Goal: Check status: Check status

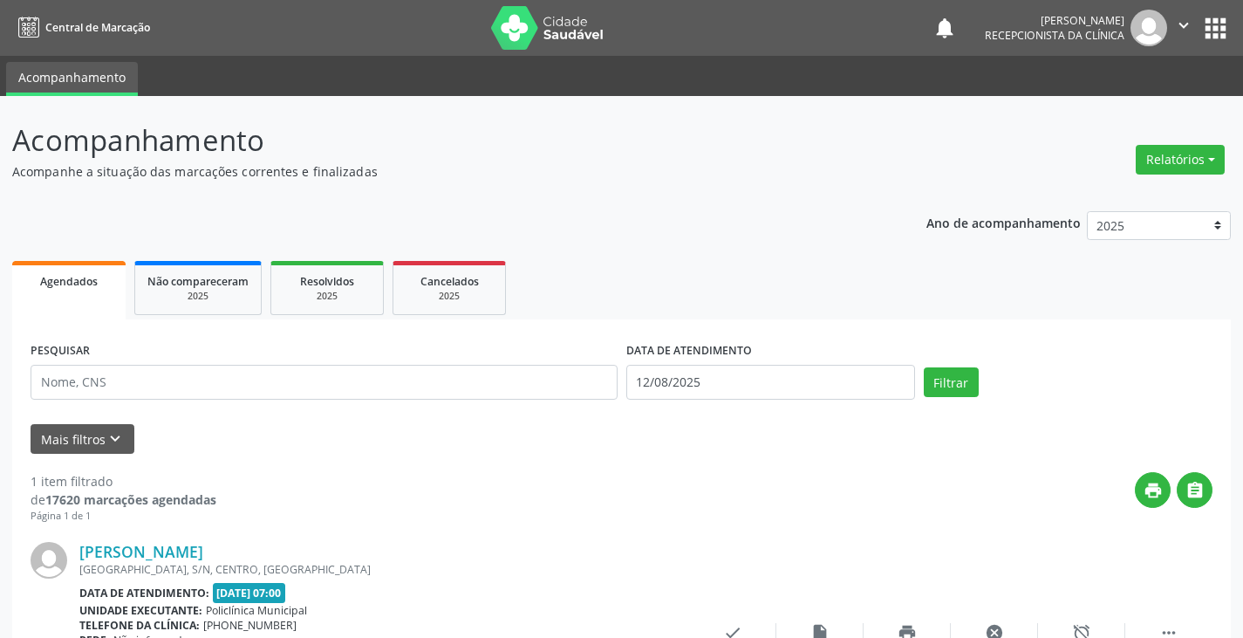
click at [439, 365] on input "text" at bounding box center [324, 382] width 587 height 35
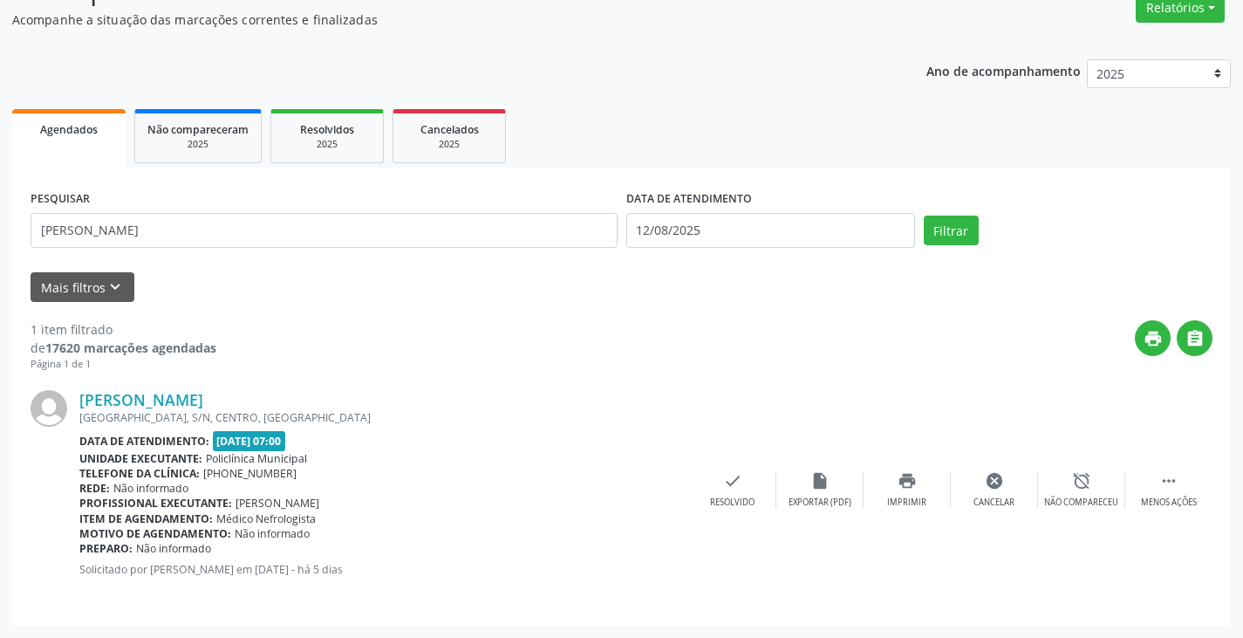
type input "[PERSON_NAME]"
click at [924, 216] on button "Filtrar" at bounding box center [951, 231] width 55 height 30
drag, startPoint x: 997, startPoint y: 485, endPoint x: 989, endPoint y: 483, distance: 9.1
click at [989, 483] on icon "check" at bounding box center [994, 480] width 19 height 19
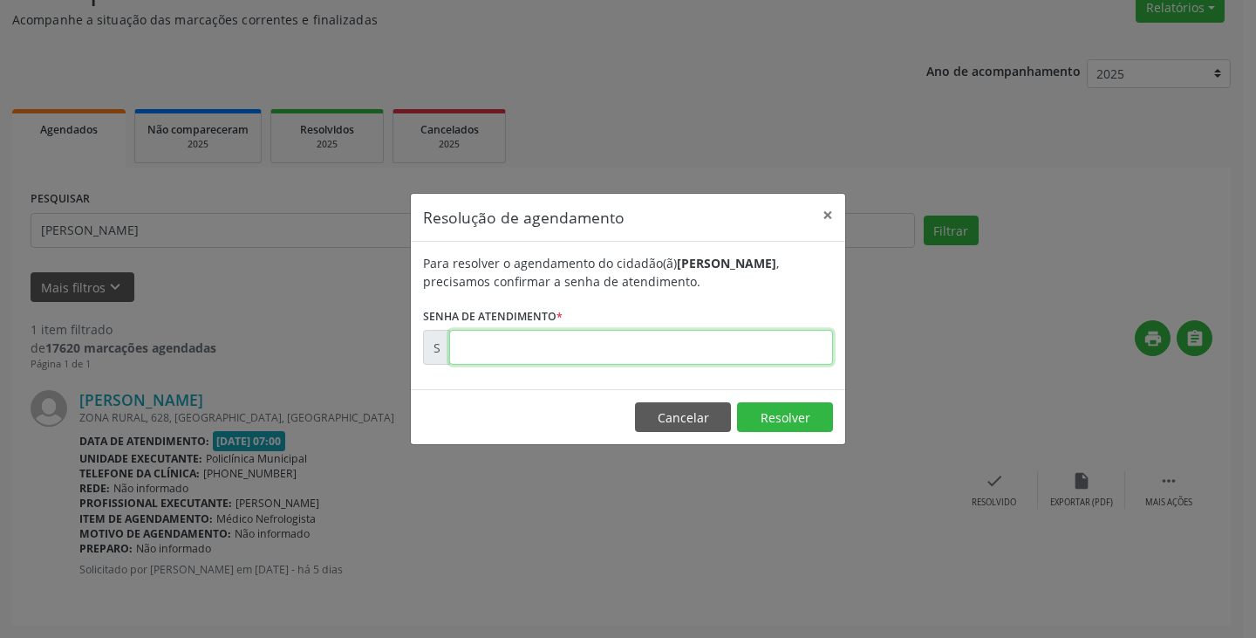
click at [698, 348] on input "text" at bounding box center [641, 347] width 384 height 35
type input "00170405"
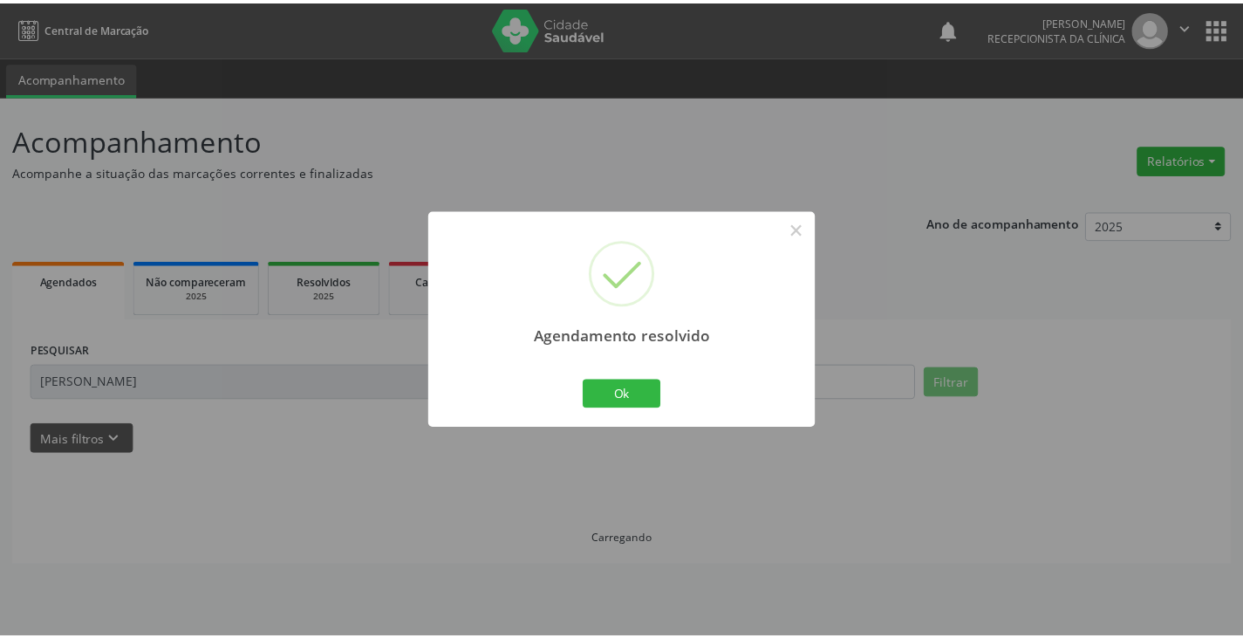
scroll to position [0, 0]
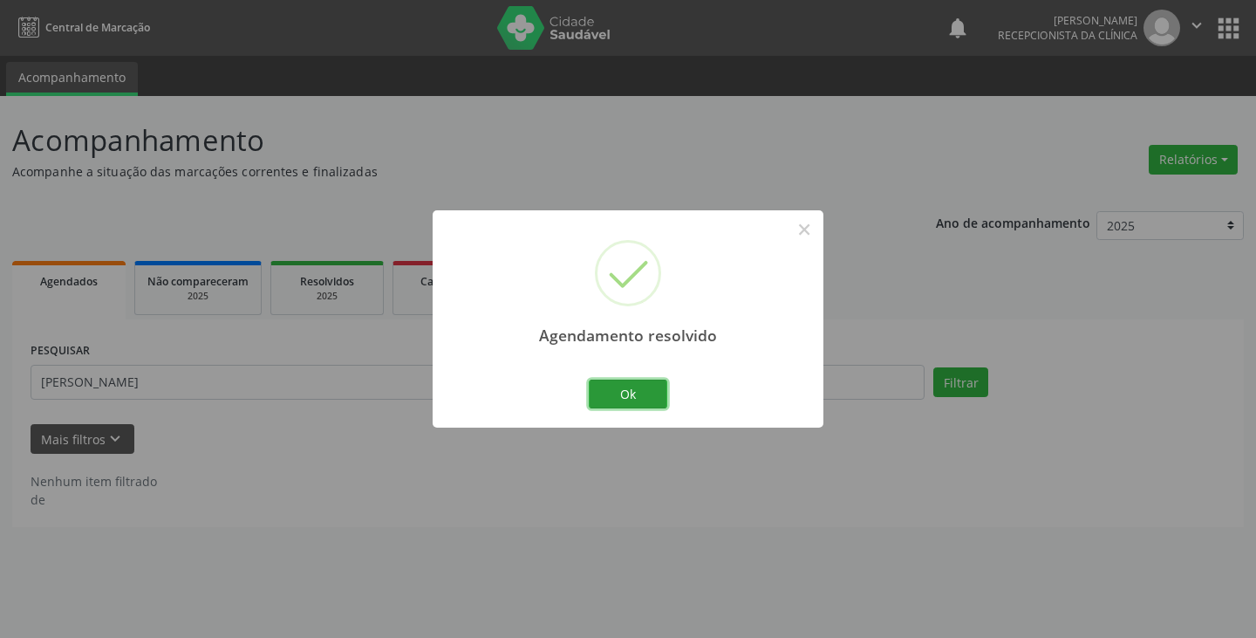
drag, startPoint x: 642, startPoint y: 396, endPoint x: 598, endPoint y: 397, distance: 44.5
click at [630, 397] on button "Ok" at bounding box center [628, 395] width 79 height 30
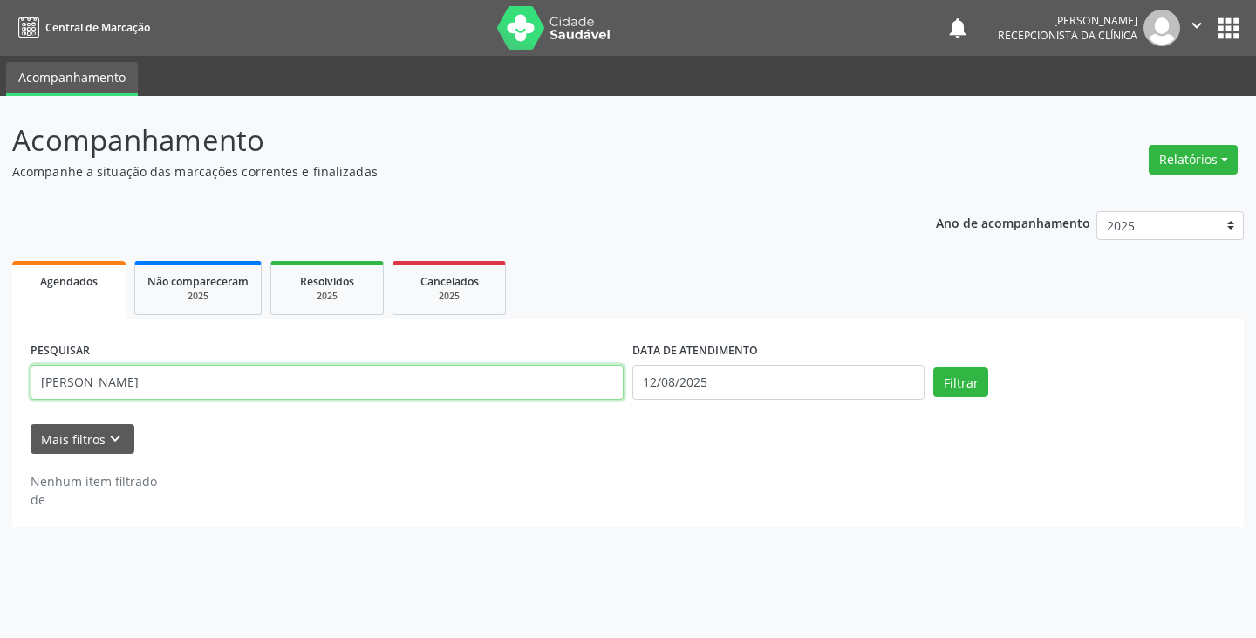
click at [558, 380] on input "[PERSON_NAME]" at bounding box center [327, 382] width 593 height 35
click at [934, 367] on button "Filtrar" at bounding box center [961, 382] width 55 height 30
click at [598, 385] on input "fjuci" at bounding box center [327, 382] width 593 height 35
type input "f"
type input "juci"
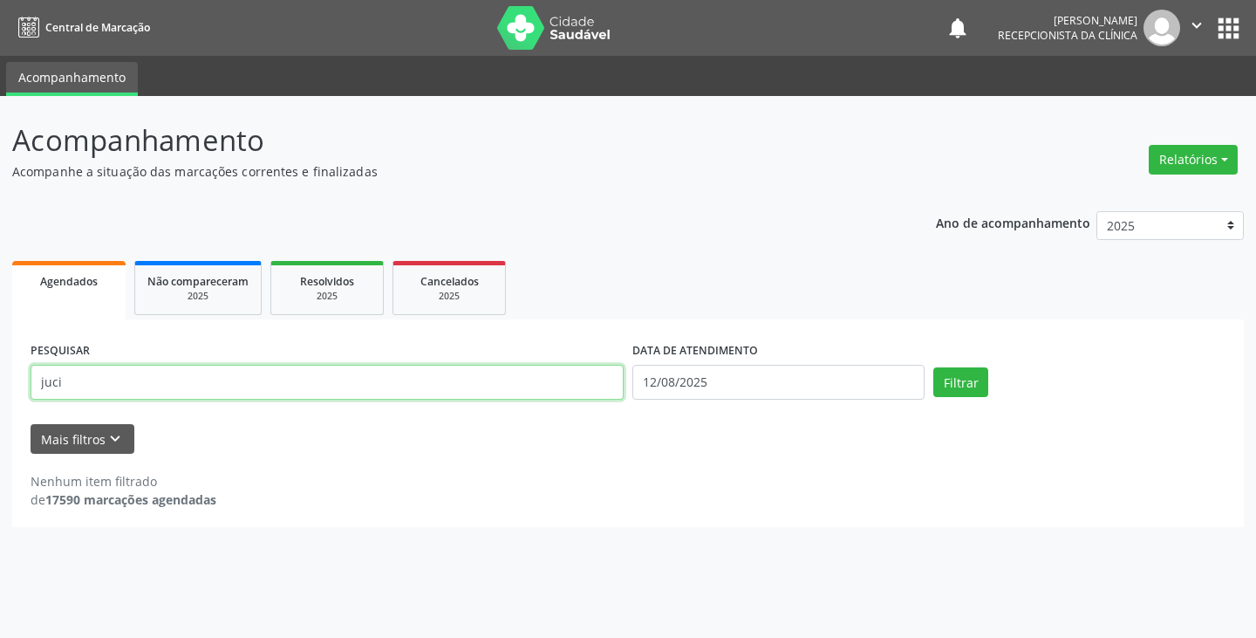
click at [934, 367] on button "Filtrar" at bounding box center [961, 382] width 55 height 30
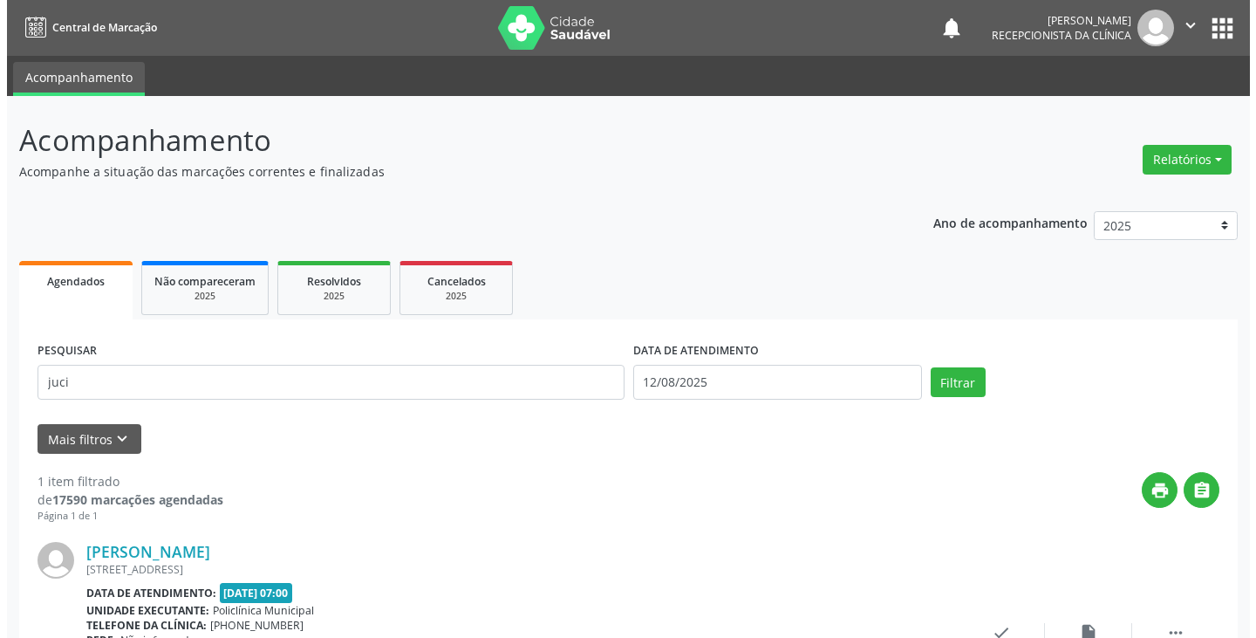
scroll to position [152, 0]
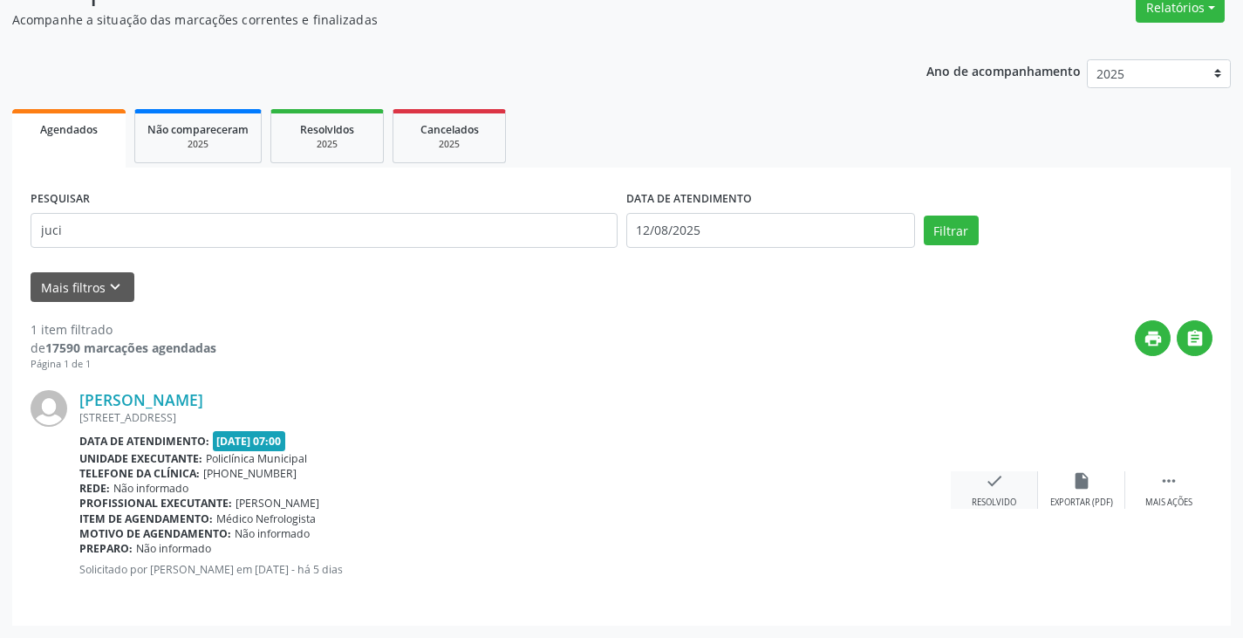
click at [975, 498] on div "Resolvido" at bounding box center [994, 502] width 44 height 12
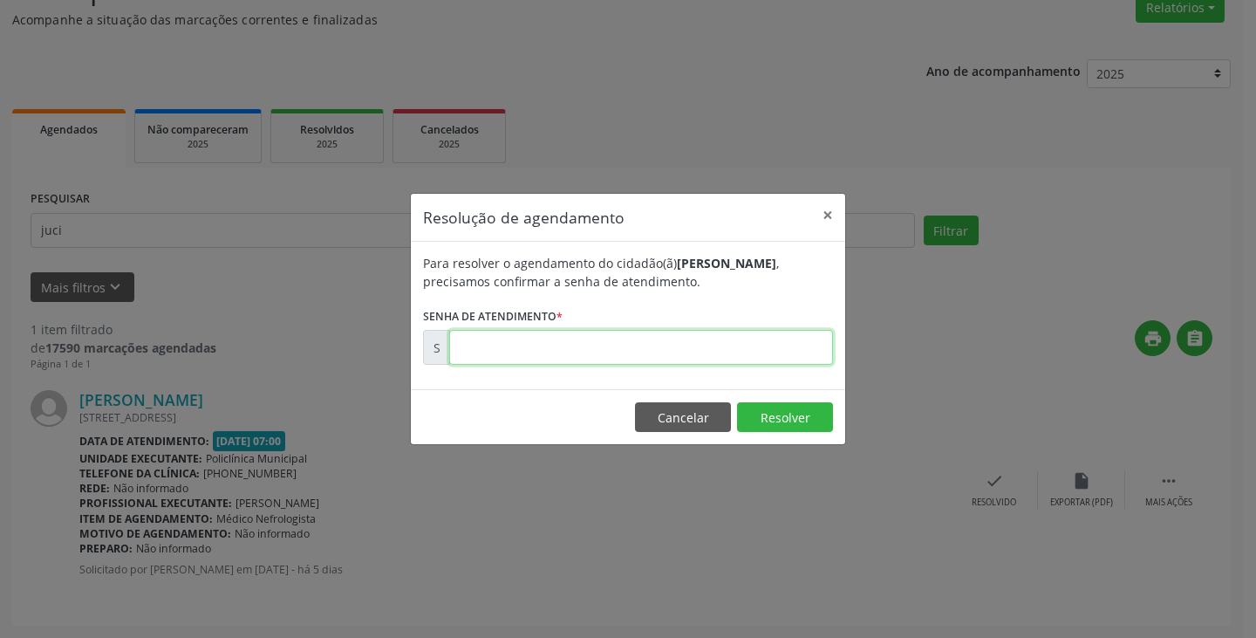
click at [799, 350] on input "text" at bounding box center [641, 347] width 384 height 35
type input "00170333"
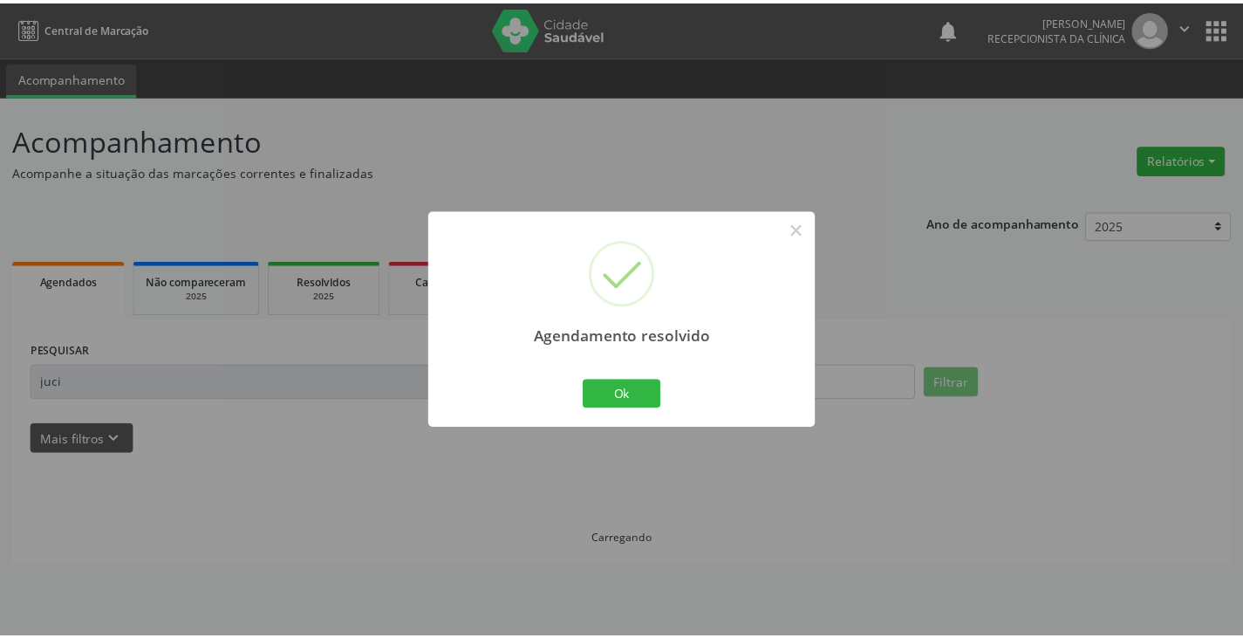
scroll to position [0, 0]
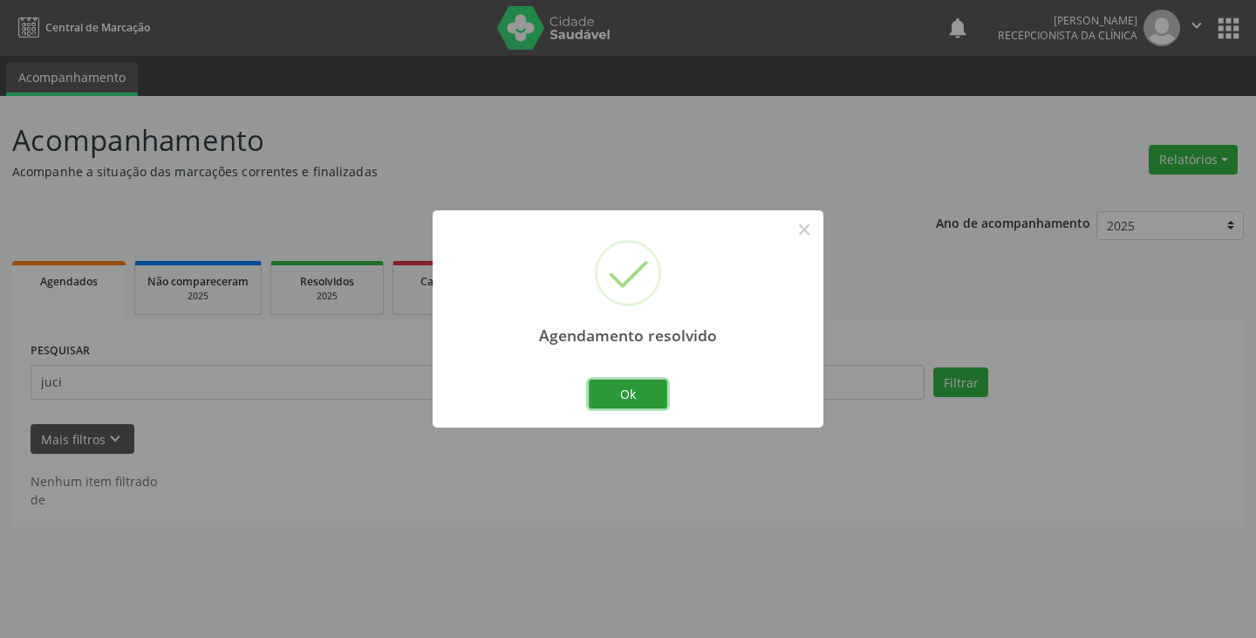
click at [615, 408] on button "Ok" at bounding box center [628, 395] width 79 height 30
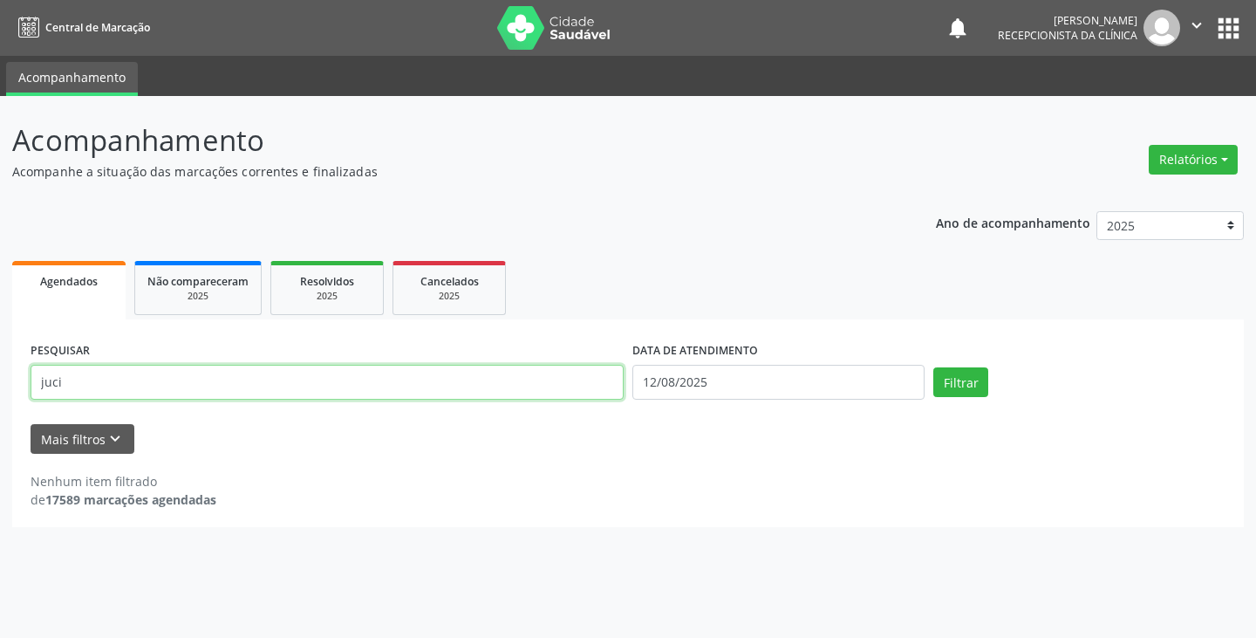
click at [598, 389] on input "juci" at bounding box center [327, 382] width 593 height 35
type input "j"
type input "rosen"
click at [934, 367] on button "Filtrar" at bounding box center [961, 382] width 55 height 30
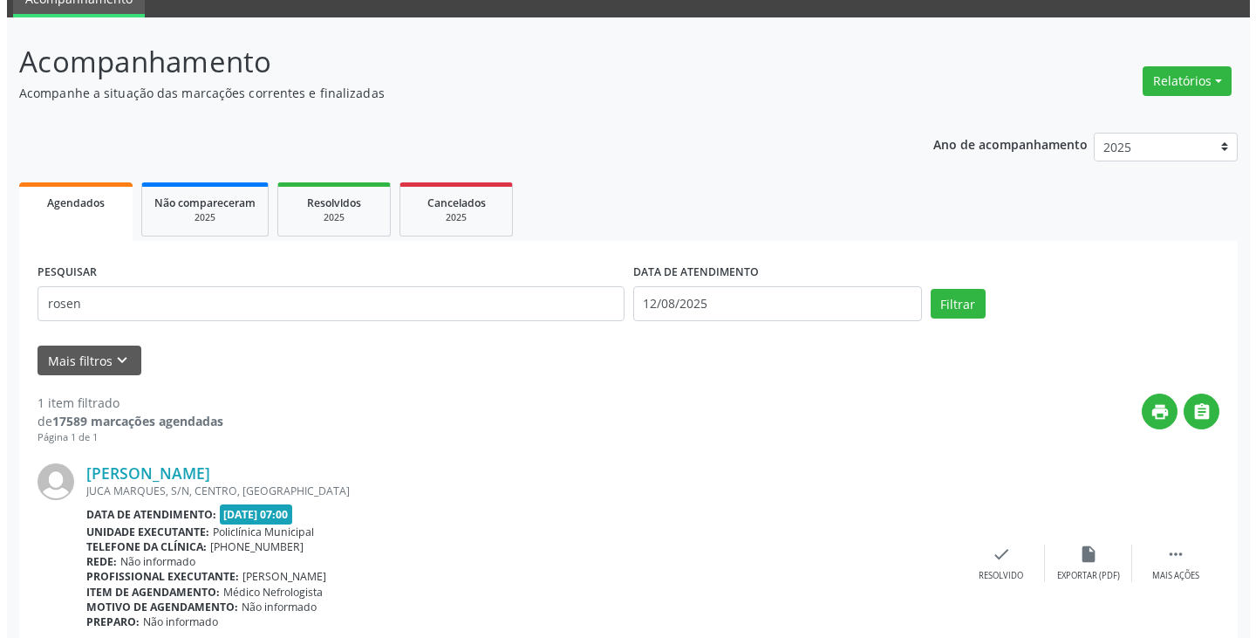
scroll to position [152, 0]
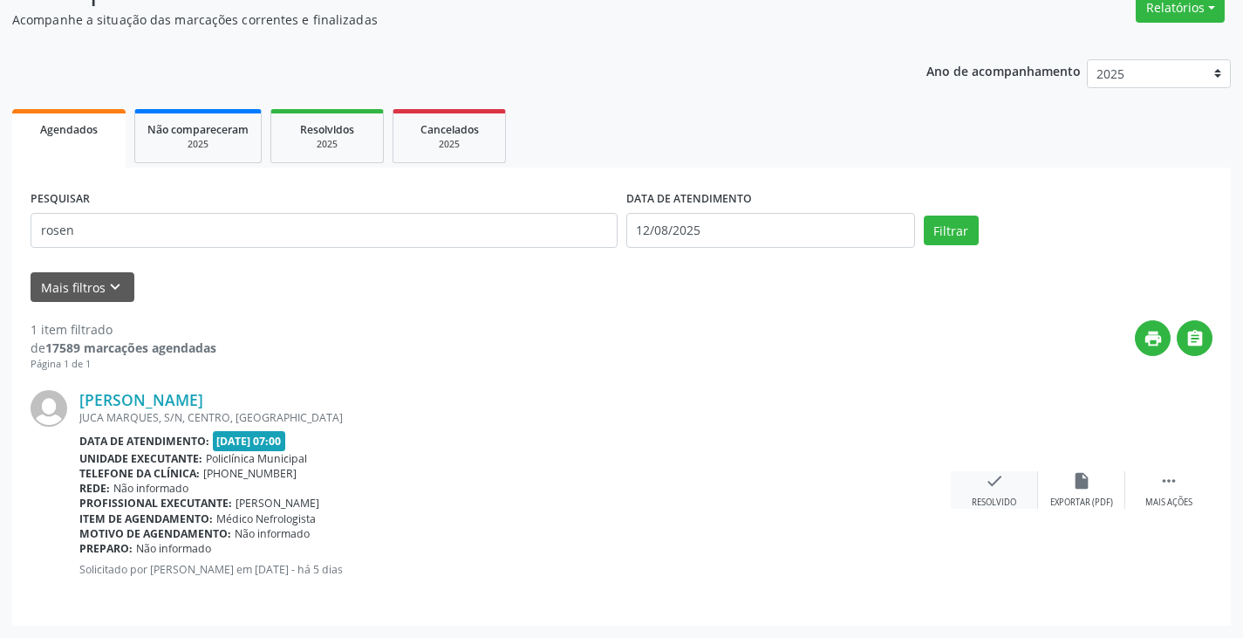
drag, startPoint x: 996, startPoint y: 494, endPoint x: 989, endPoint y: 485, distance: 11.7
click at [989, 485] on div "check Resolvido" at bounding box center [994, 490] width 87 height 38
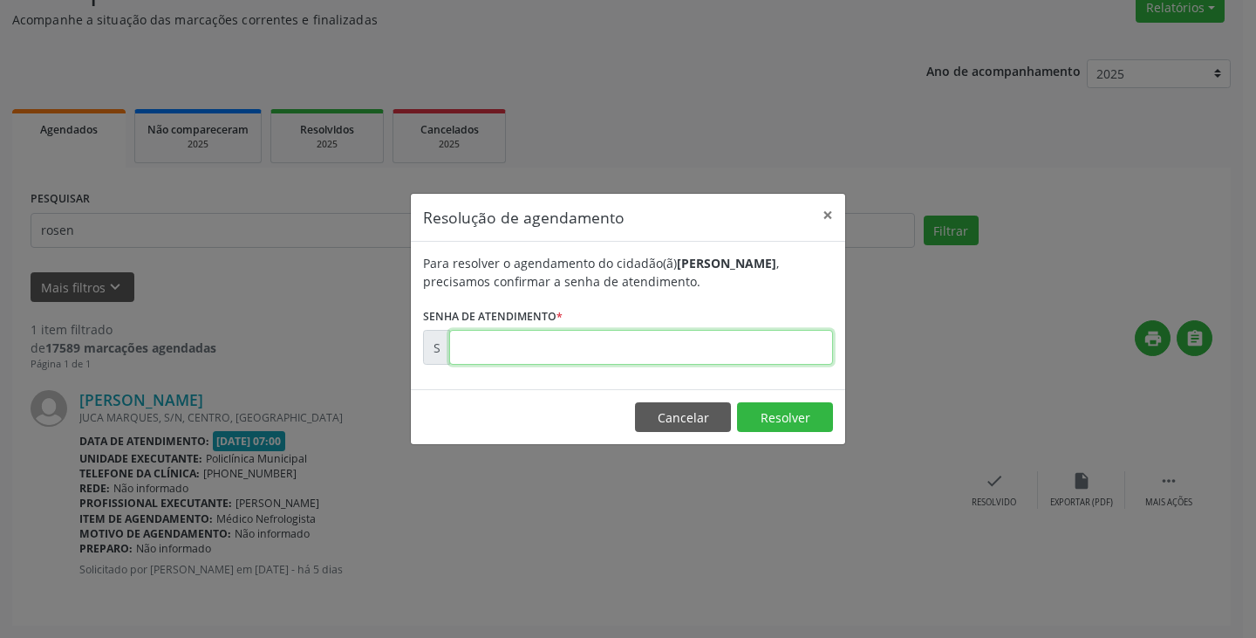
click at [770, 347] on input "text" at bounding box center [641, 347] width 384 height 35
type input "00170411"
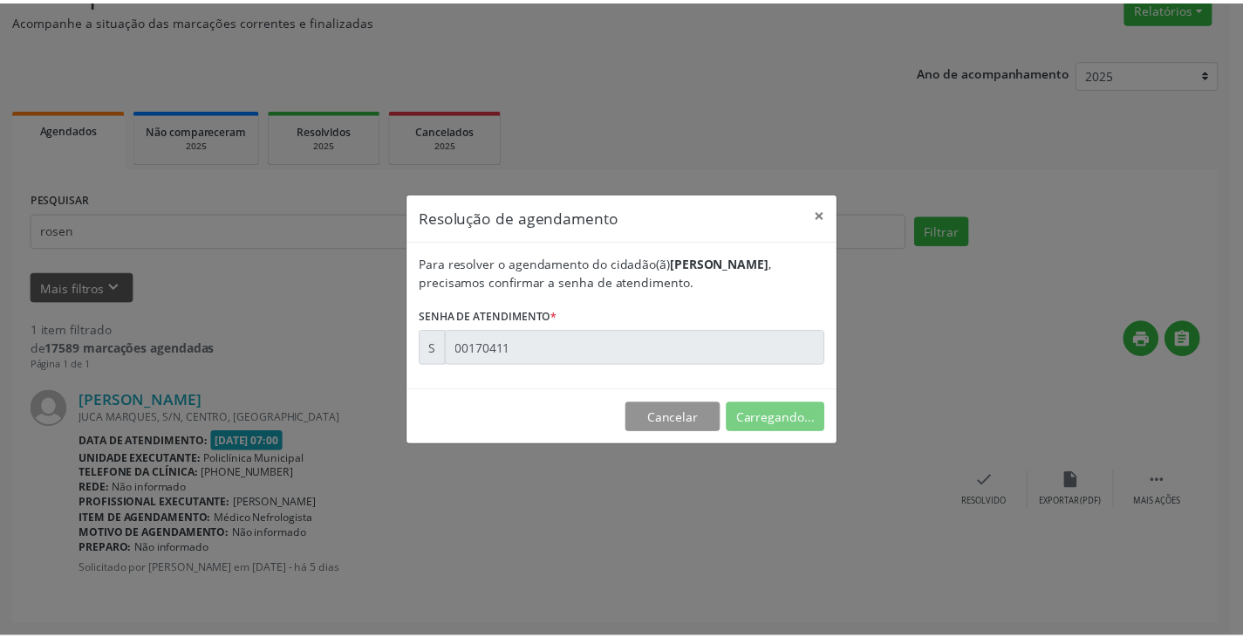
scroll to position [0, 0]
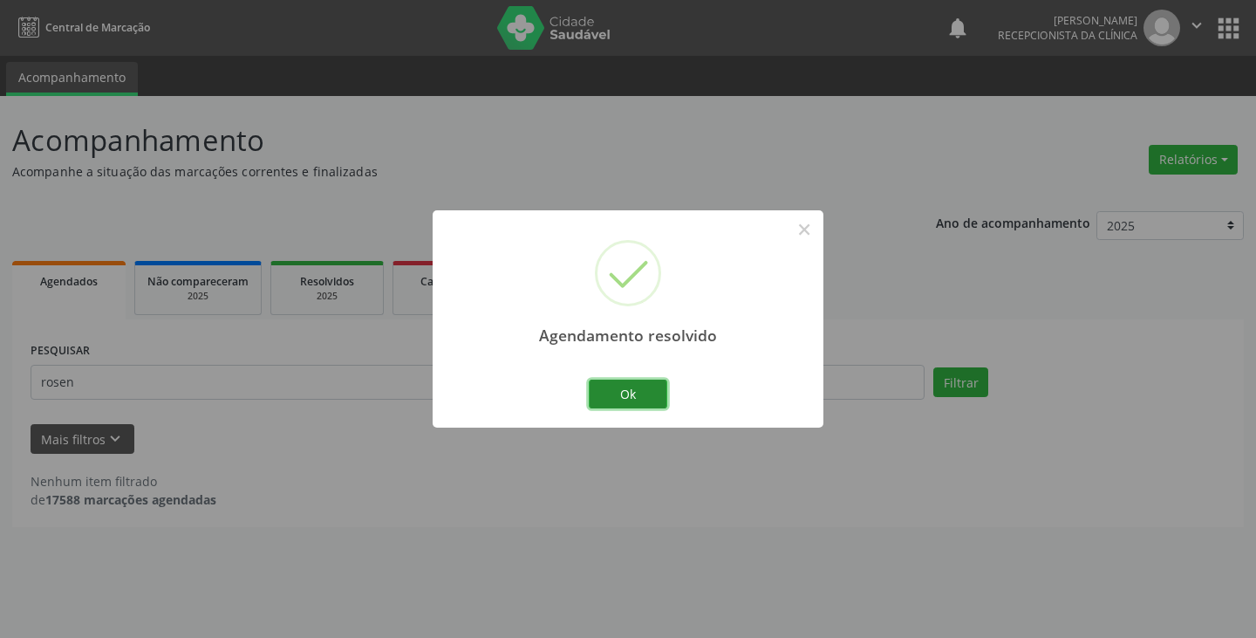
click at [644, 381] on button "Ok" at bounding box center [628, 395] width 79 height 30
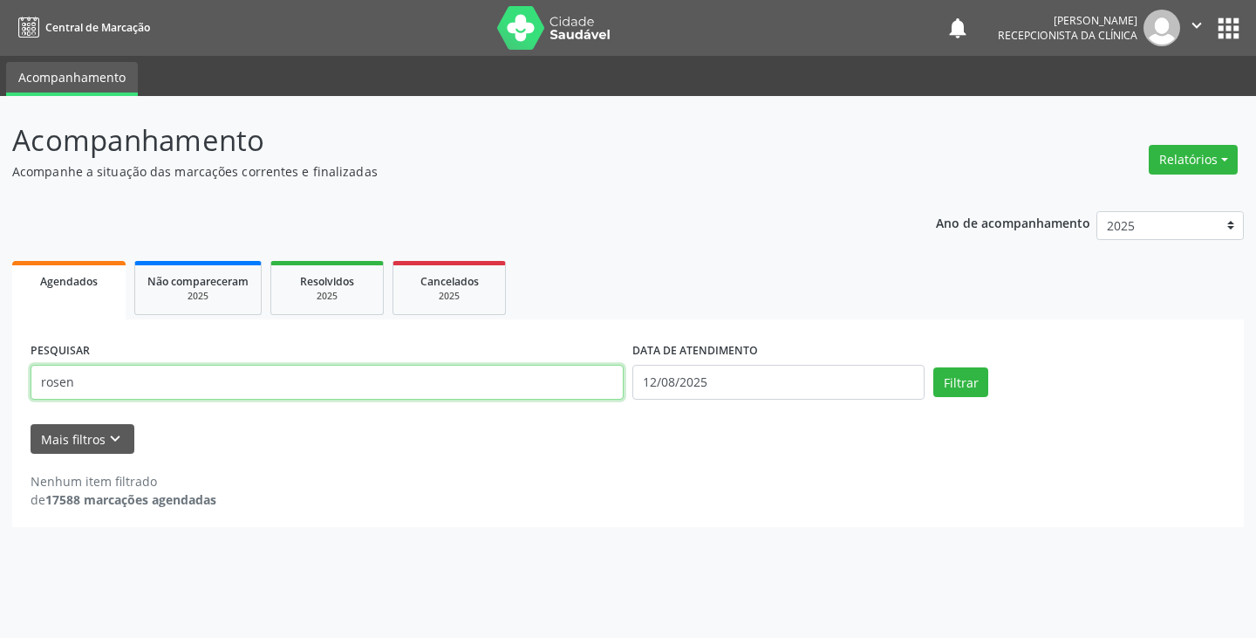
click at [426, 371] on input "rosen" at bounding box center [327, 382] width 593 height 35
click at [934, 367] on button "Filtrar" at bounding box center [961, 382] width 55 height 30
click at [487, 367] on input "rmaura" at bounding box center [327, 382] width 593 height 35
type input "r"
type input "maura"
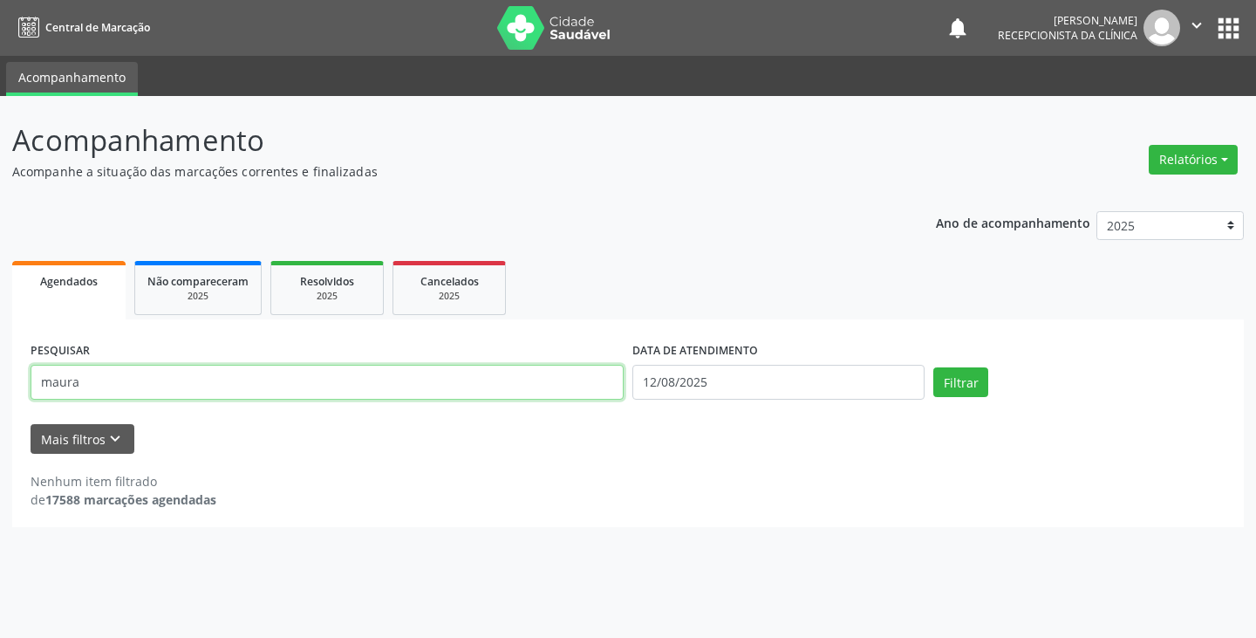
click at [934, 367] on button "Filtrar" at bounding box center [961, 382] width 55 height 30
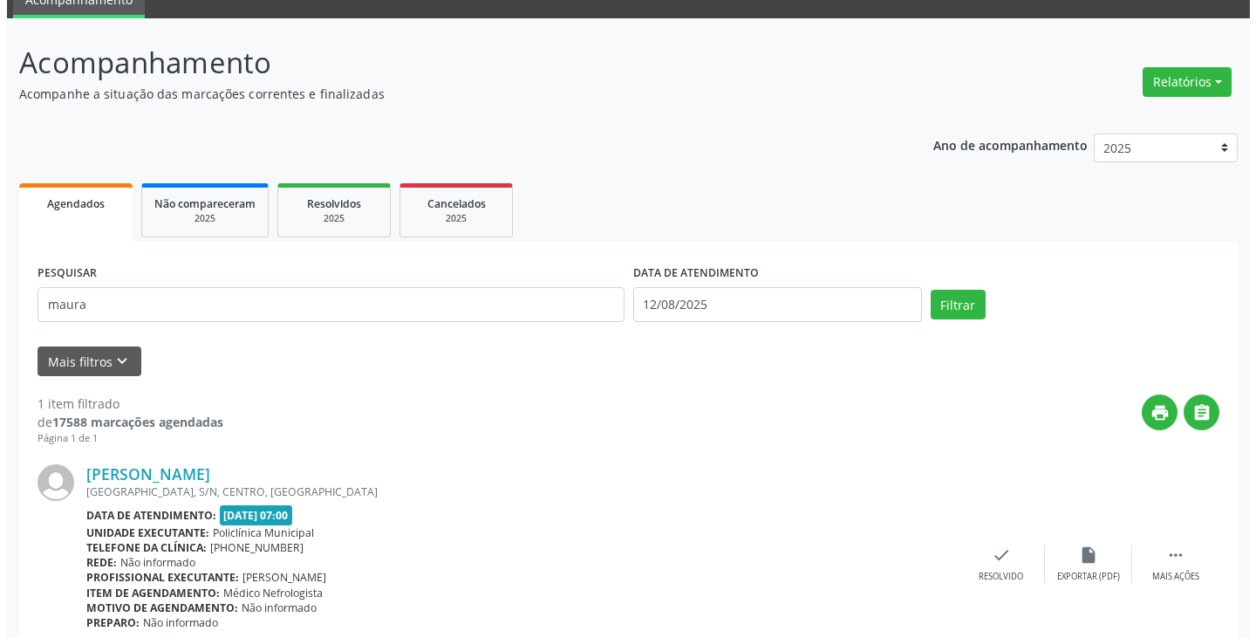
scroll to position [152, 0]
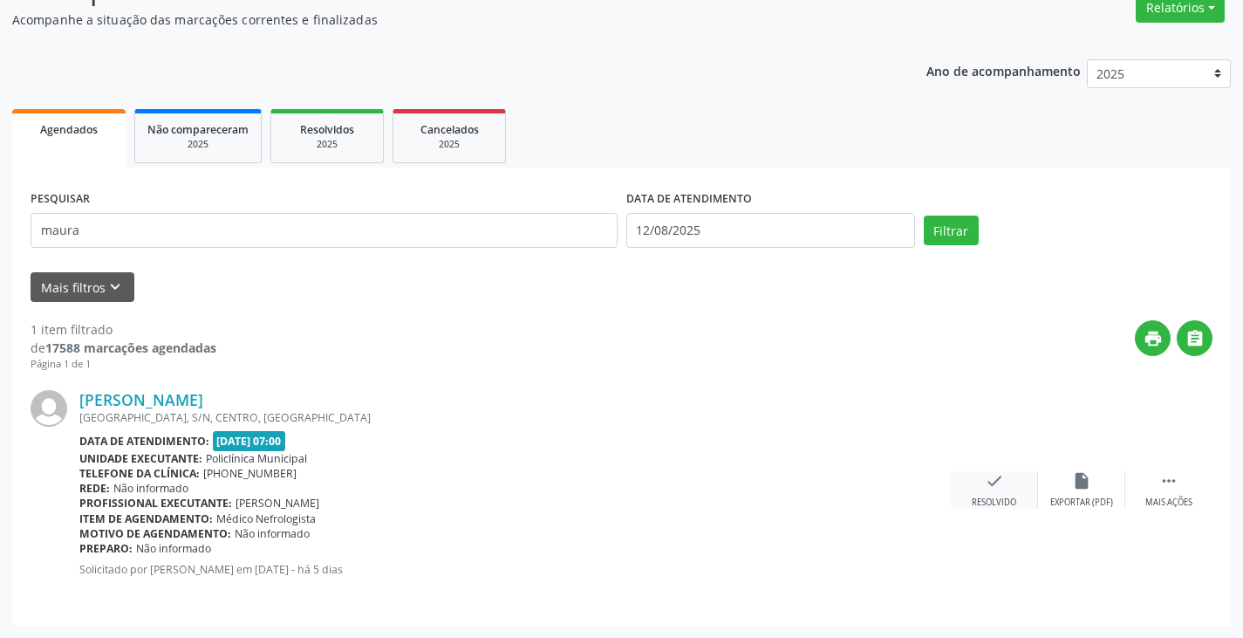
click at [997, 488] on icon "check" at bounding box center [994, 480] width 19 height 19
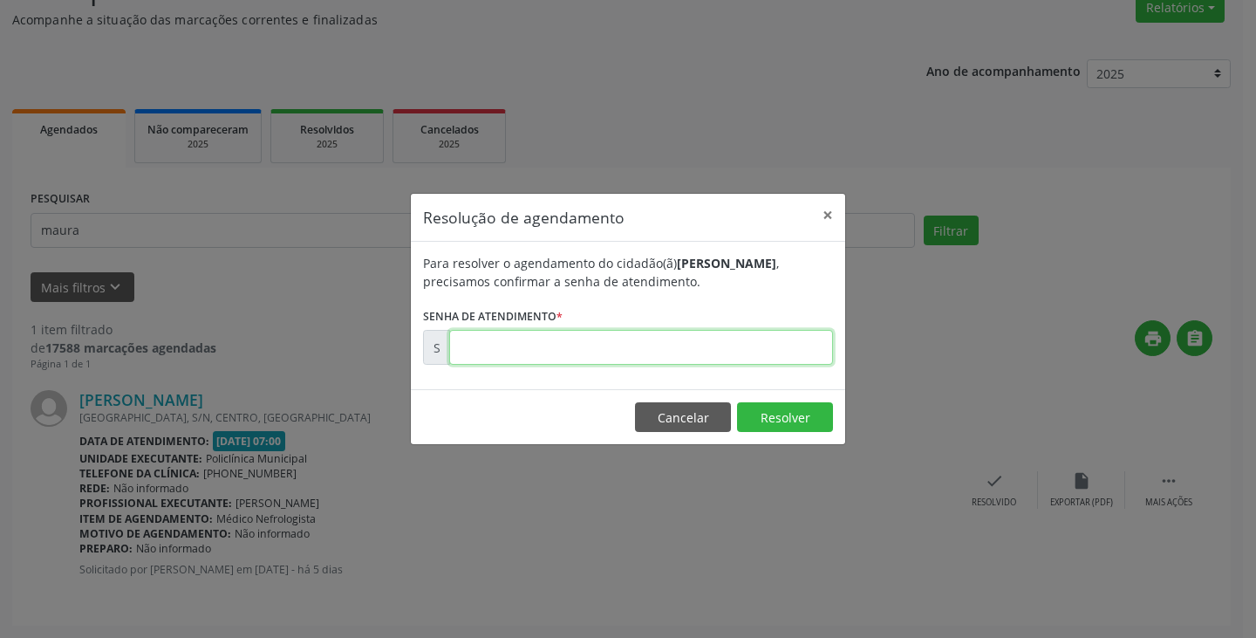
click at [775, 346] on input "text" at bounding box center [641, 347] width 384 height 35
type input "00170451"
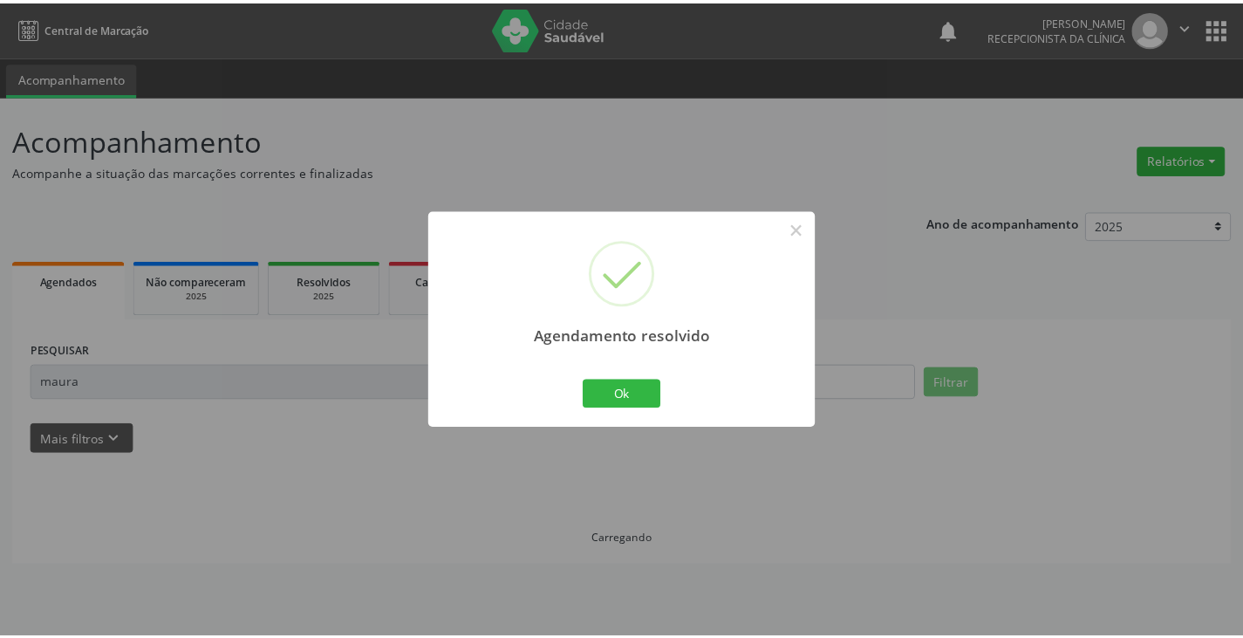
scroll to position [0, 0]
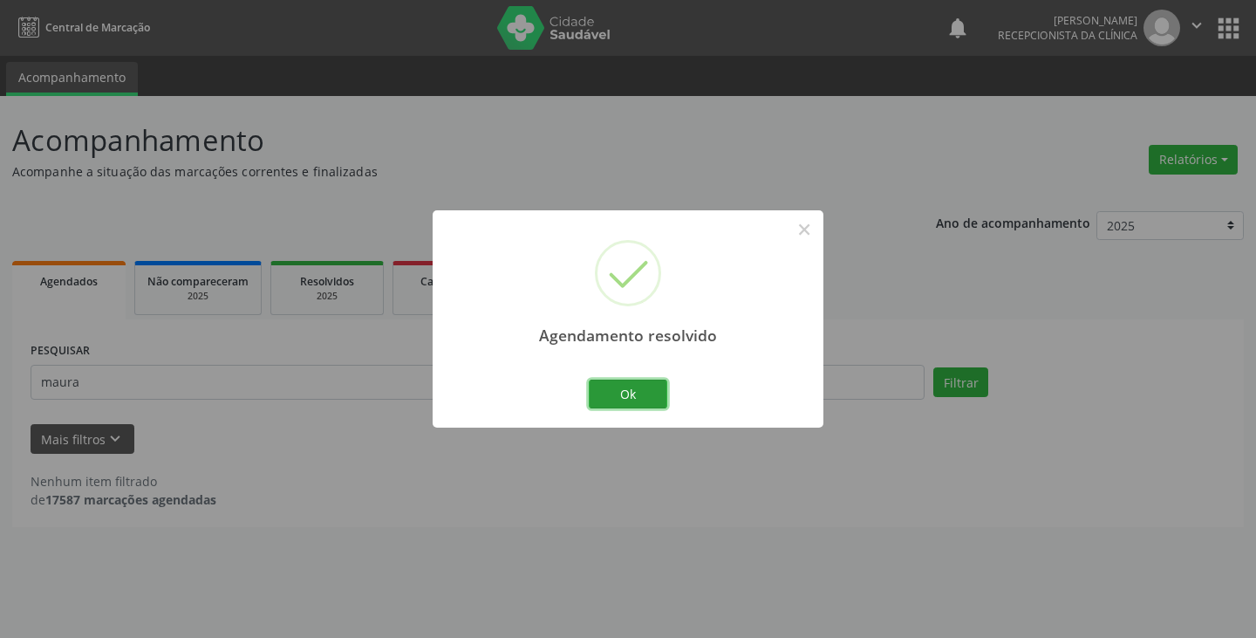
drag, startPoint x: 632, startPoint y: 389, endPoint x: 581, endPoint y: 397, distance: 51.2
click at [623, 392] on button "Ok" at bounding box center [628, 395] width 79 height 30
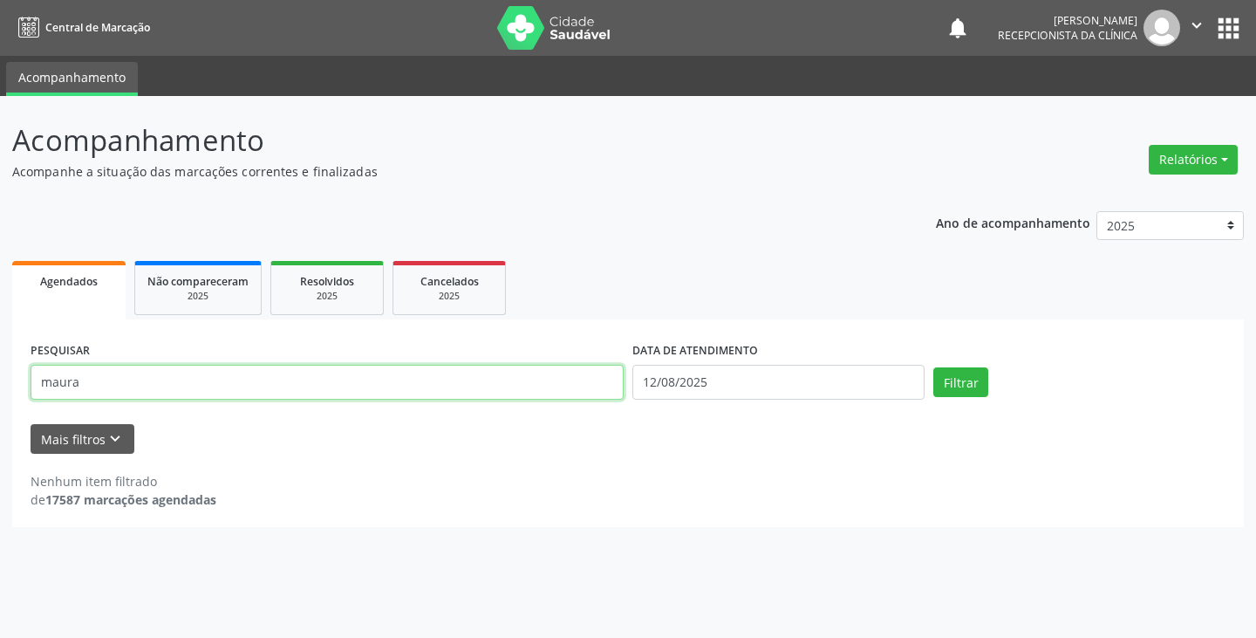
click at [571, 394] on input "maura" at bounding box center [327, 382] width 593 height 35
type input "m"
type input "[PERSON_NAME]"
click at [934, 367] on button "Filtrar" at bounding box center [961, 382] width 55 height 30
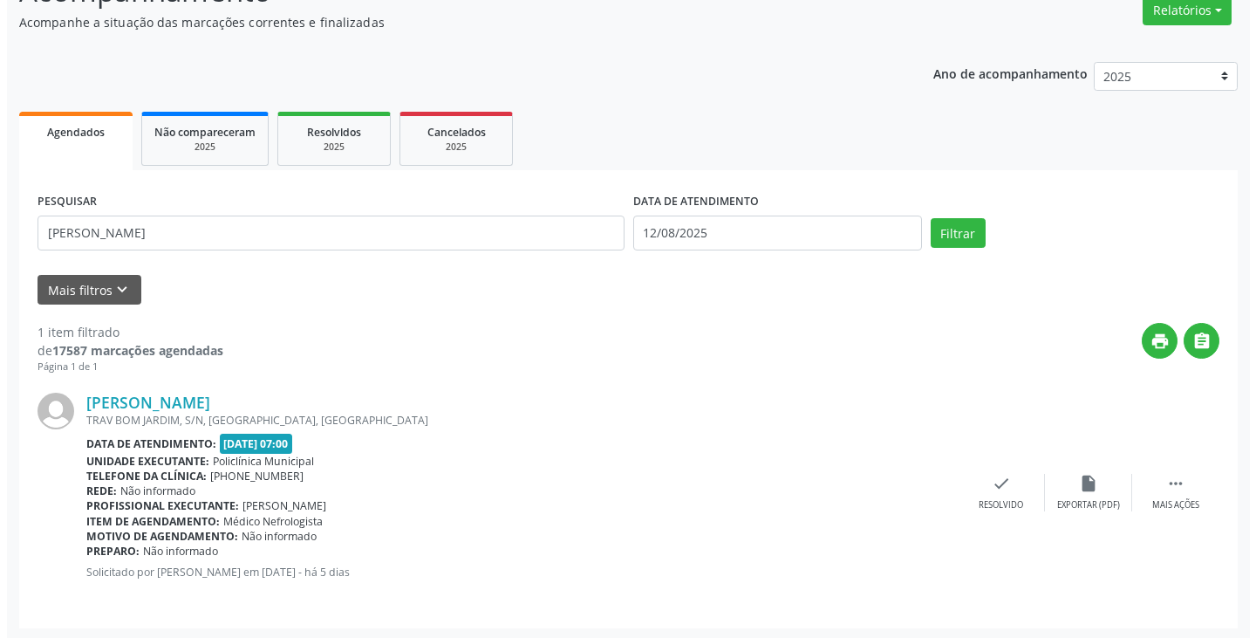
scroll to position [152, 0]
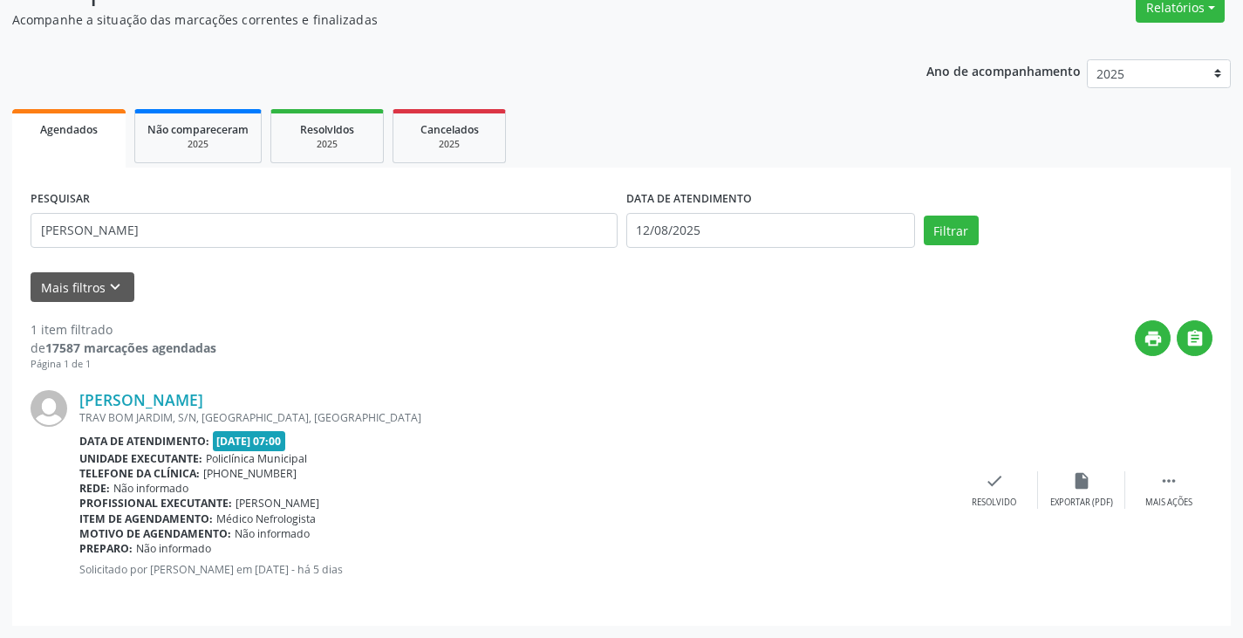
drag, startPoint x: 984, startPoint y: 483, endPoint x: 817, endPoint y: 399, distance: 187.3
click at [968, 468] on div "[PERSON_NAME] [GEOGRAPHIC_DATA], [GEOGRAPHIC_DATA], [GEOGRAPHIC_DATA], [GEOGRAP…" at bounding box center [622, 490] width 1182 height 236
click at [1011, 485] on div "check Resolvido" at bounding box center [994, 490] width 87 height 38
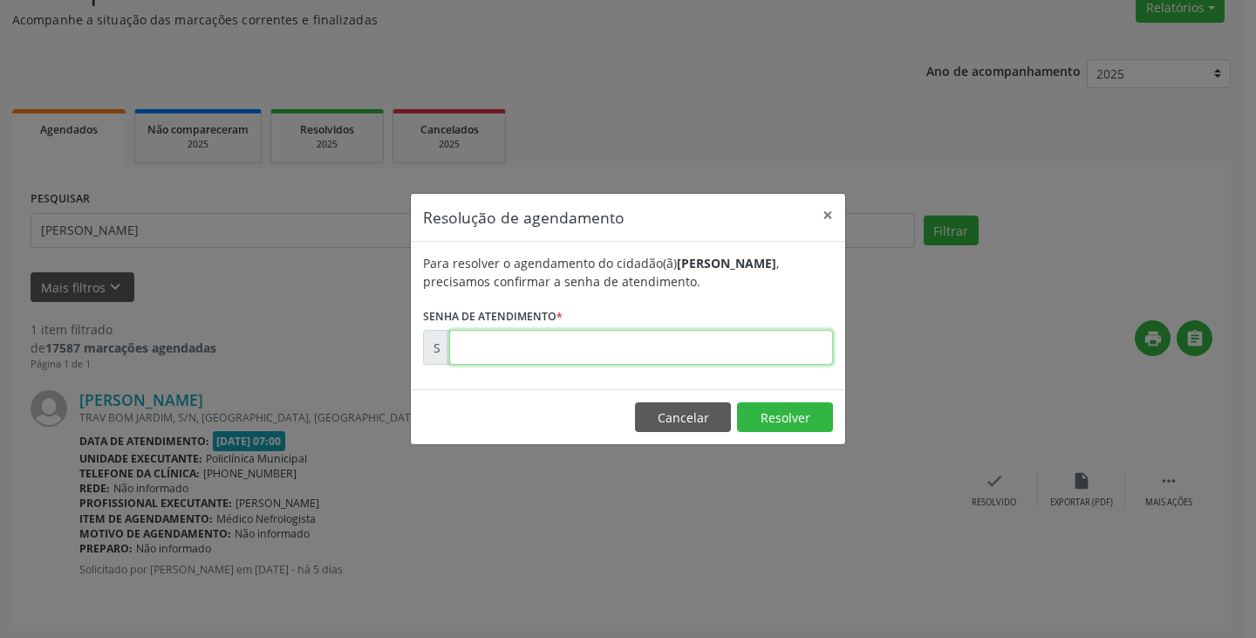
click at [687, 352] on input "text" at bounding box center [641, 347] width 384 height 35
type input "00170555"
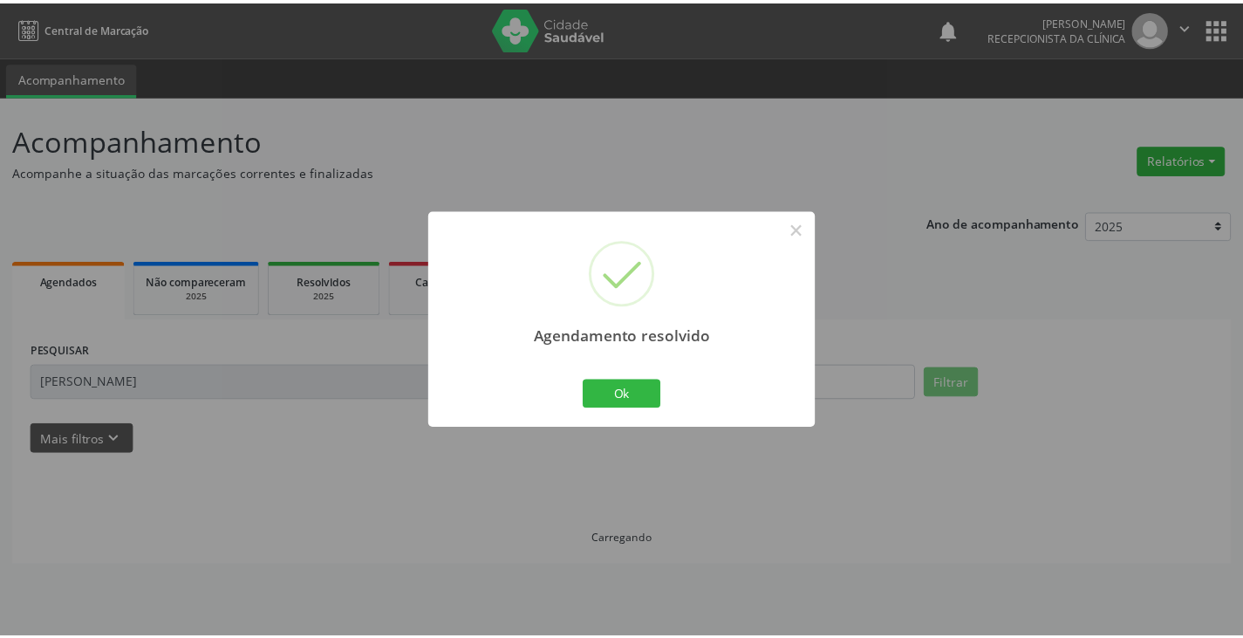
scroll to position [0, 0]
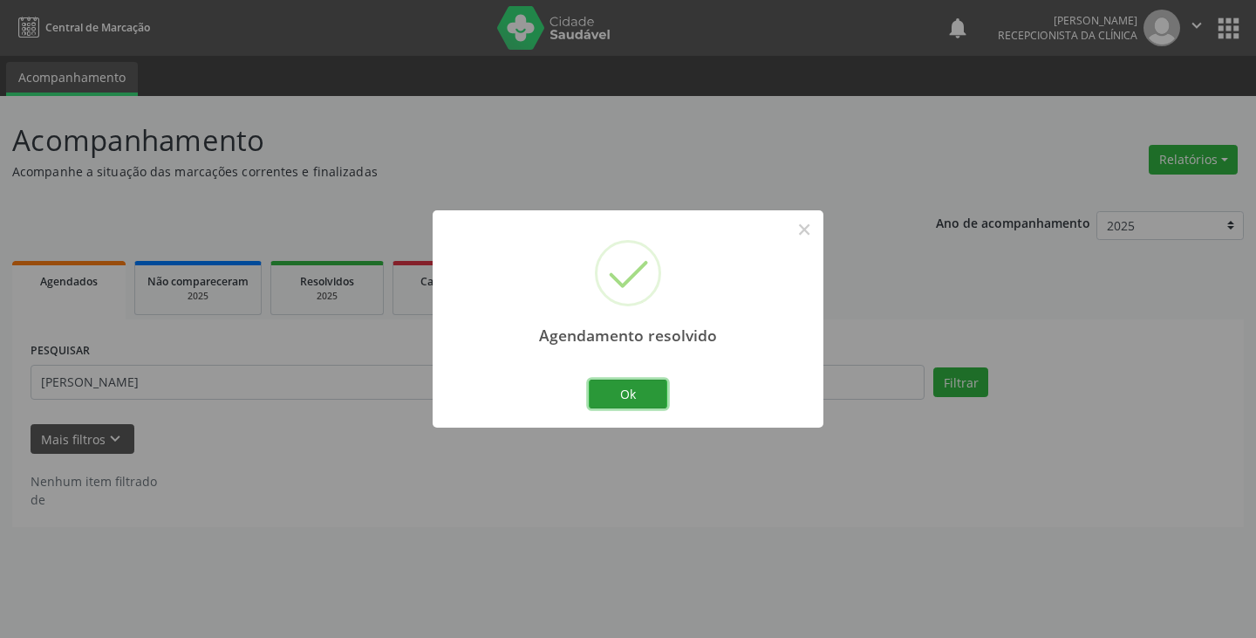
drag, startPoint x: 635, startPoint y: 385, endPoint x: 588, endPoint y: 386, distance: 47.1
click at [629, 384] on button "Ok" at bounding box center [628, 395] width 79 height 30
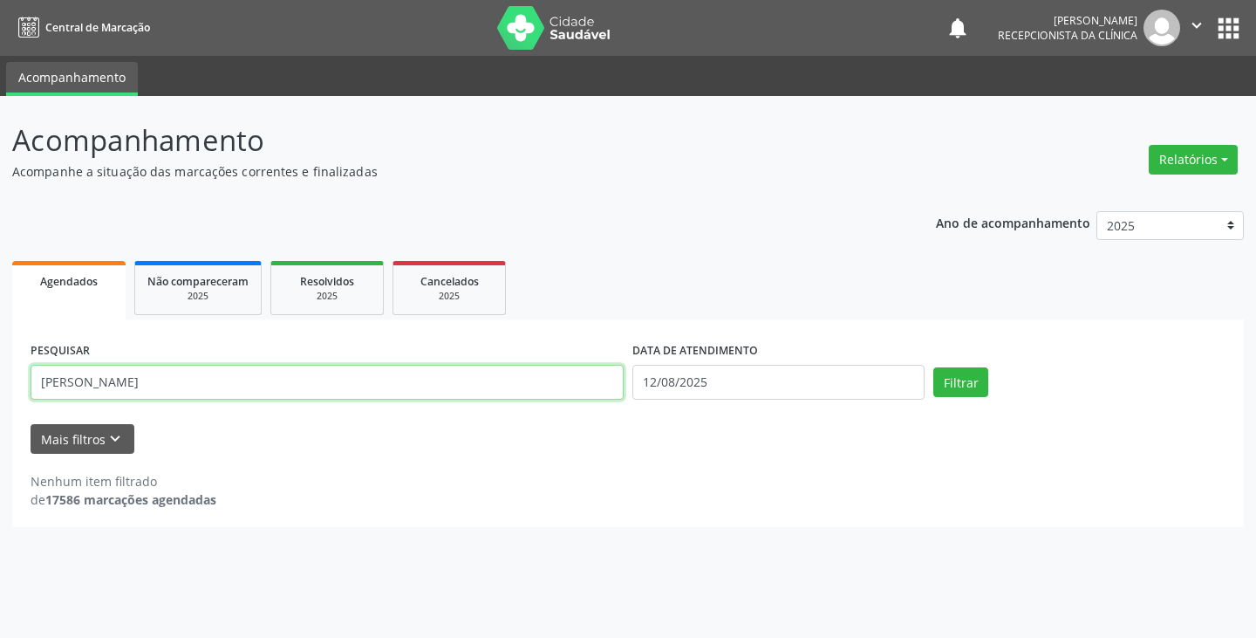
click at [580, 386] on input "[PERSON_NAME]" at bounding box center [327, 382] width 593 height 35
type input "a"
click at [934, 367] on button "Filtrar" at bounding box center [961, 382] width 55 height 30
click at [527, 368] on input "gilb" at bounding box center [327, 382] width 593 height 35
type input "gild"
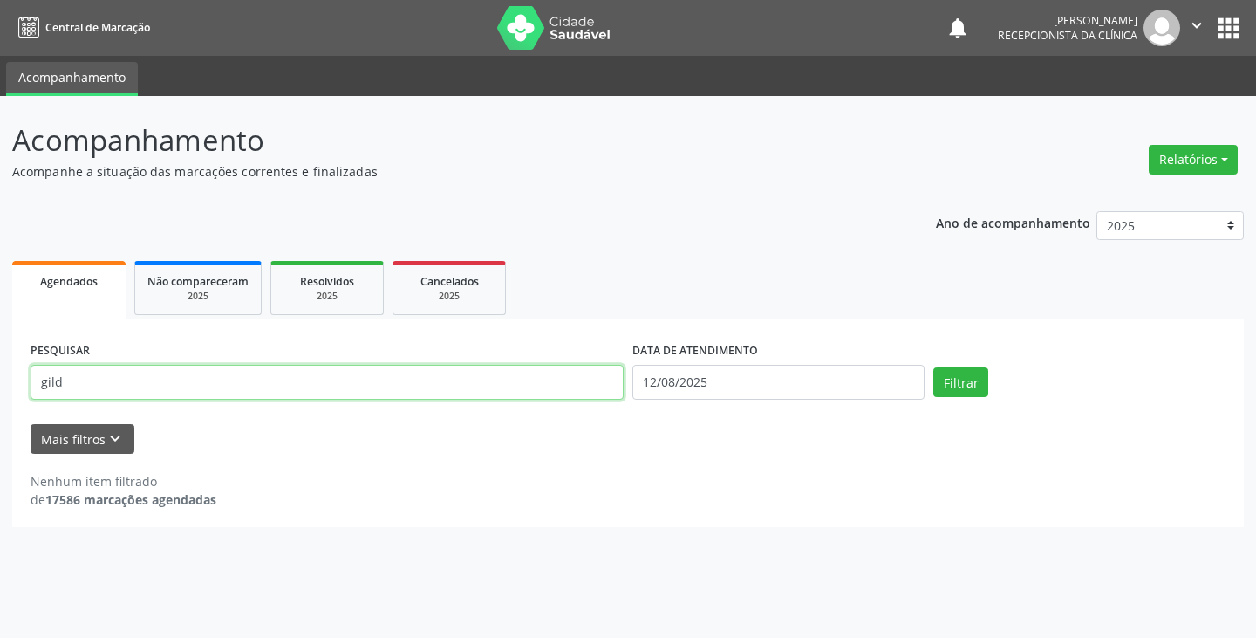
click at [934, 367] on button "Filtrar" at bounding box center [961, 382] width 55 height 30
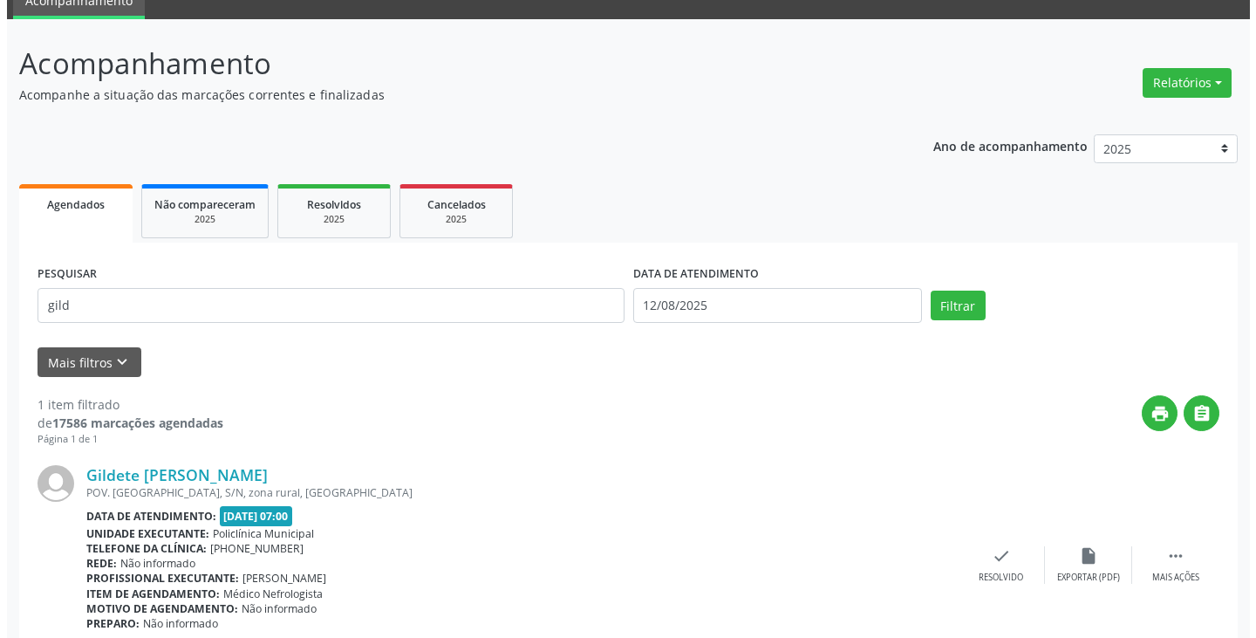
scroll to position [152, 0]
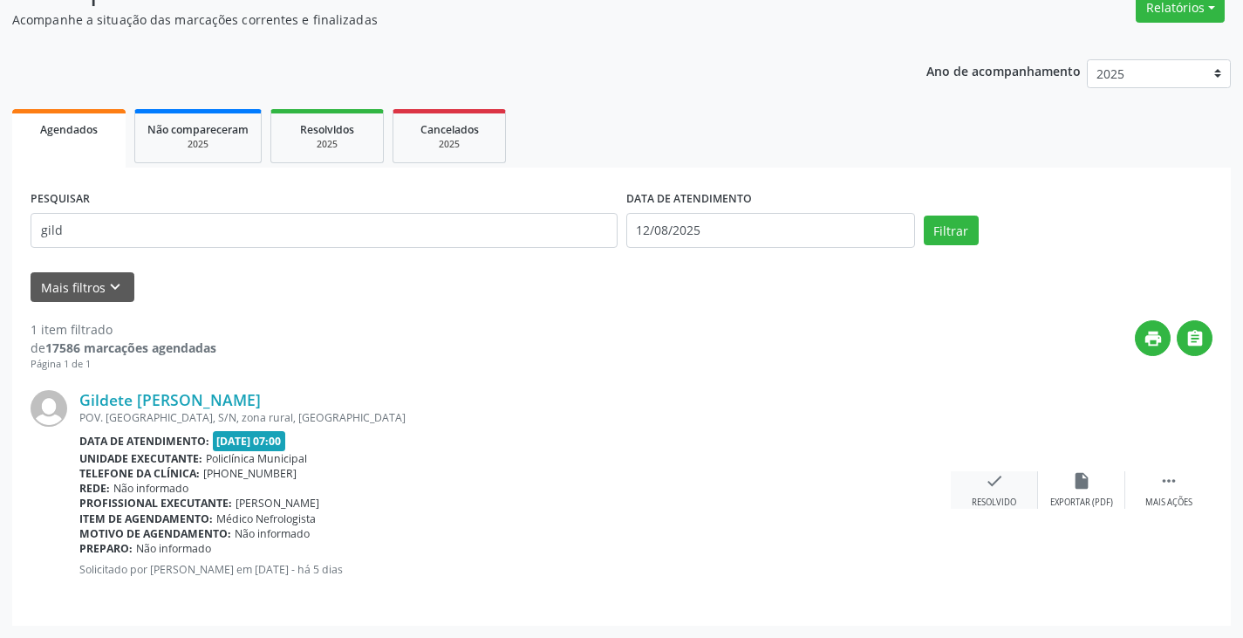
click at [986, 478] on icon "check" at bounding box center [994, 480] width 19 height 19
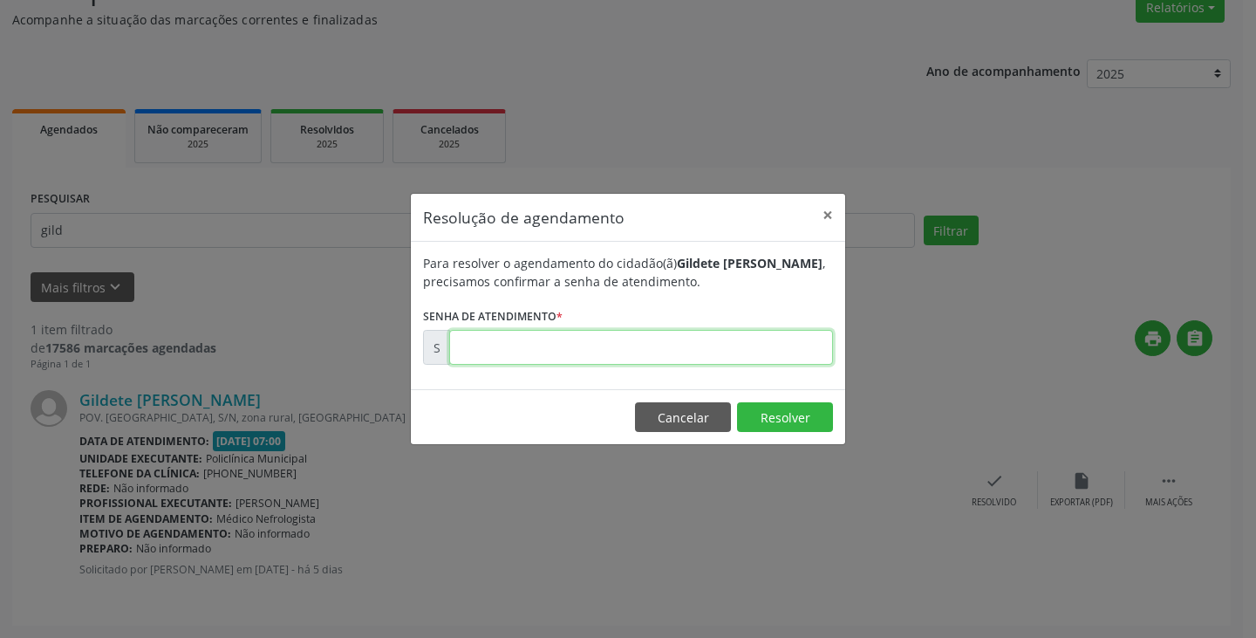
click at [757, 356] on input "text" at bounding box center [641, 347] width 384 height 35
type input "00170410"
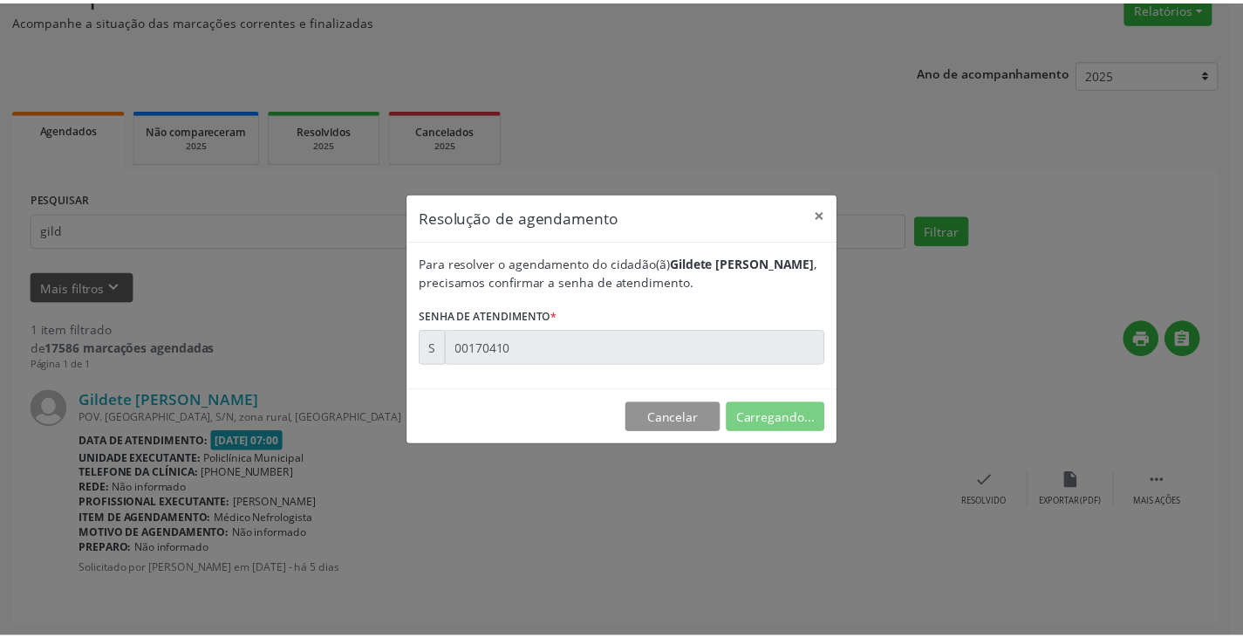
scroll to position [0, 0]
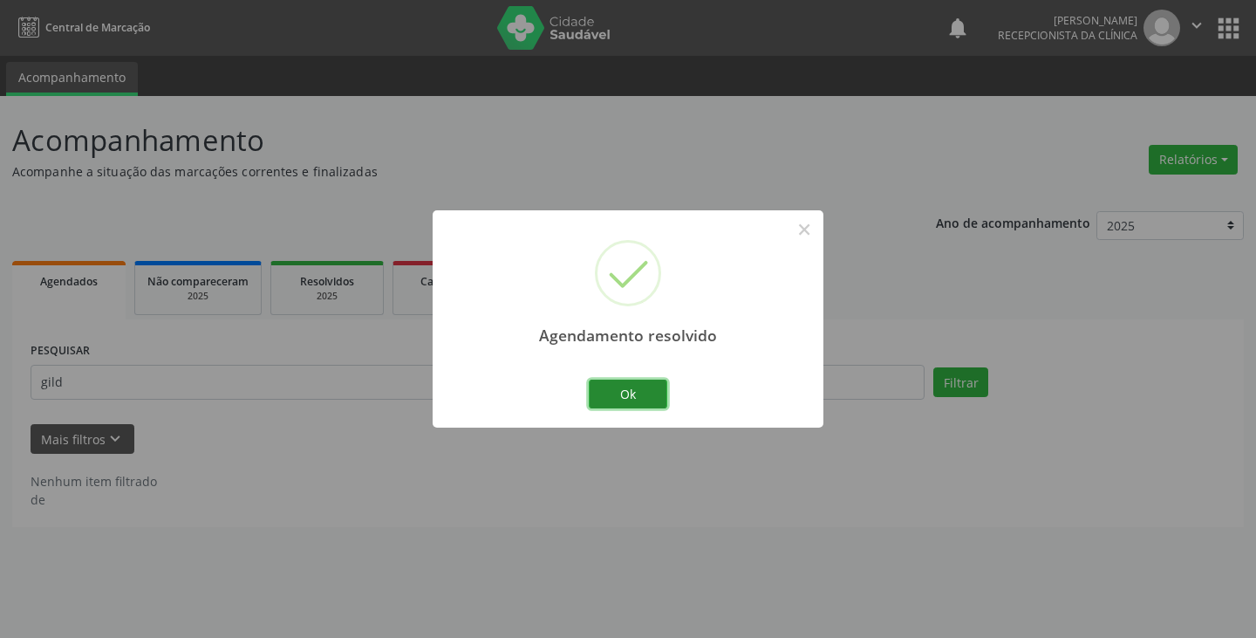
click at [589, 398] on button "Ok" at bounding box center [628, 395] width 79 height 30
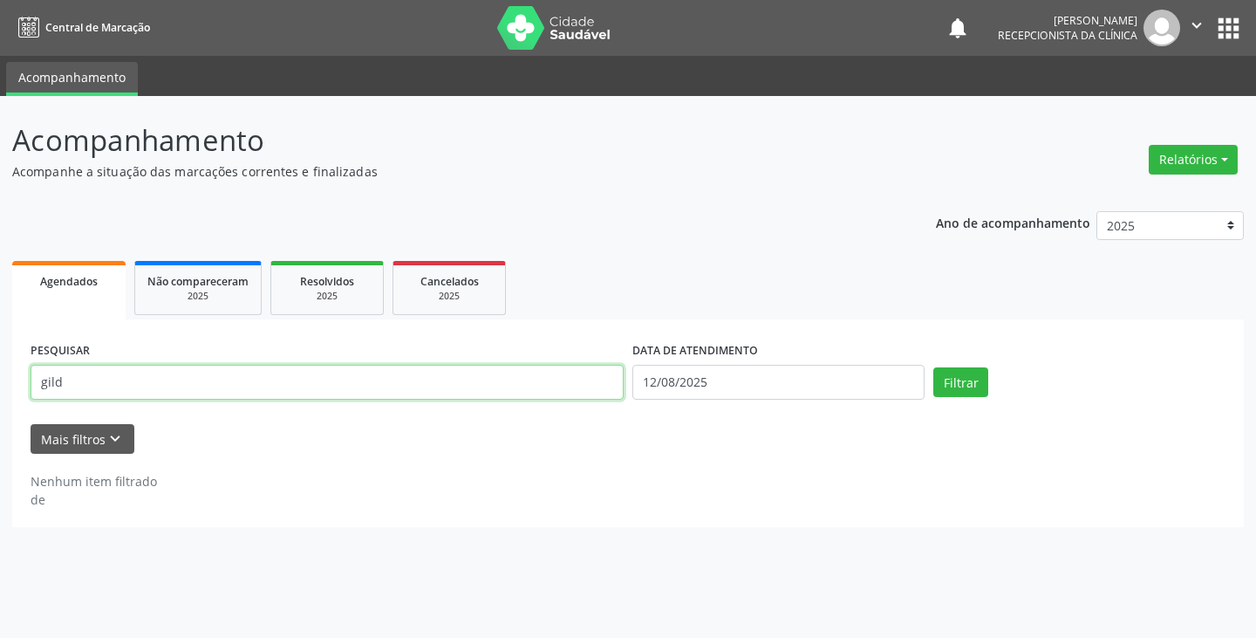
click at [549, 385] on input "gild" at bounding box center [327, 382] width 593 height 35
type input "g"
type input "mai"
click at [934, 367] on button "Filtrar" at bounding box center [961, 382] width 55 height 30
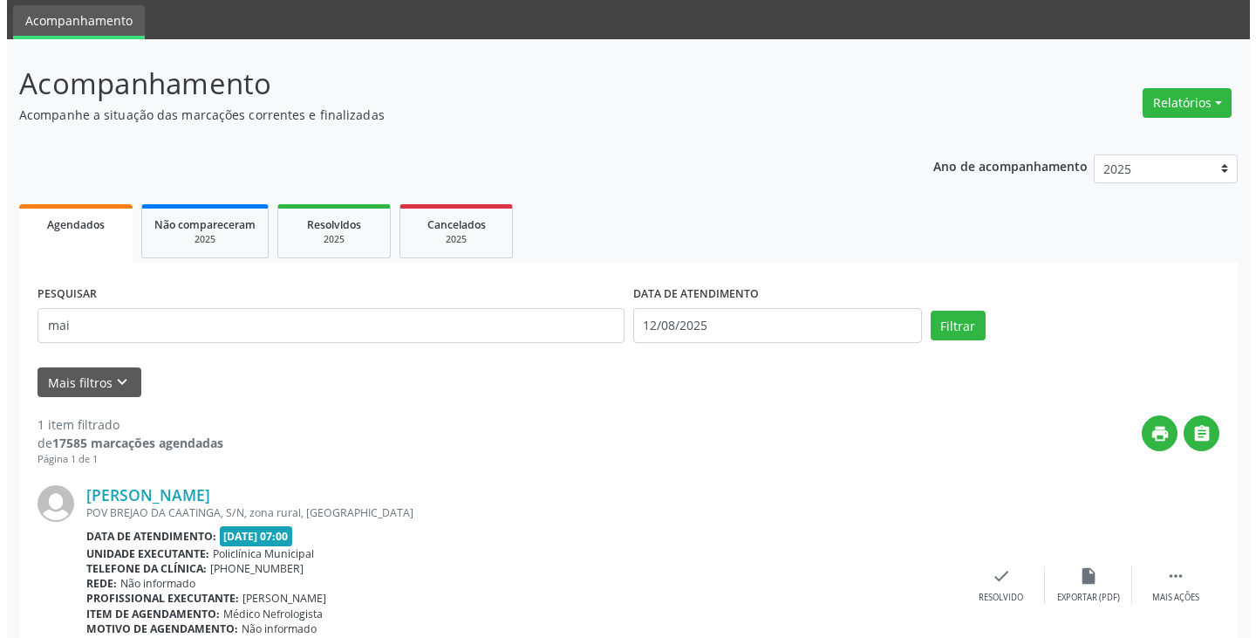
scroll to position [152, 0]
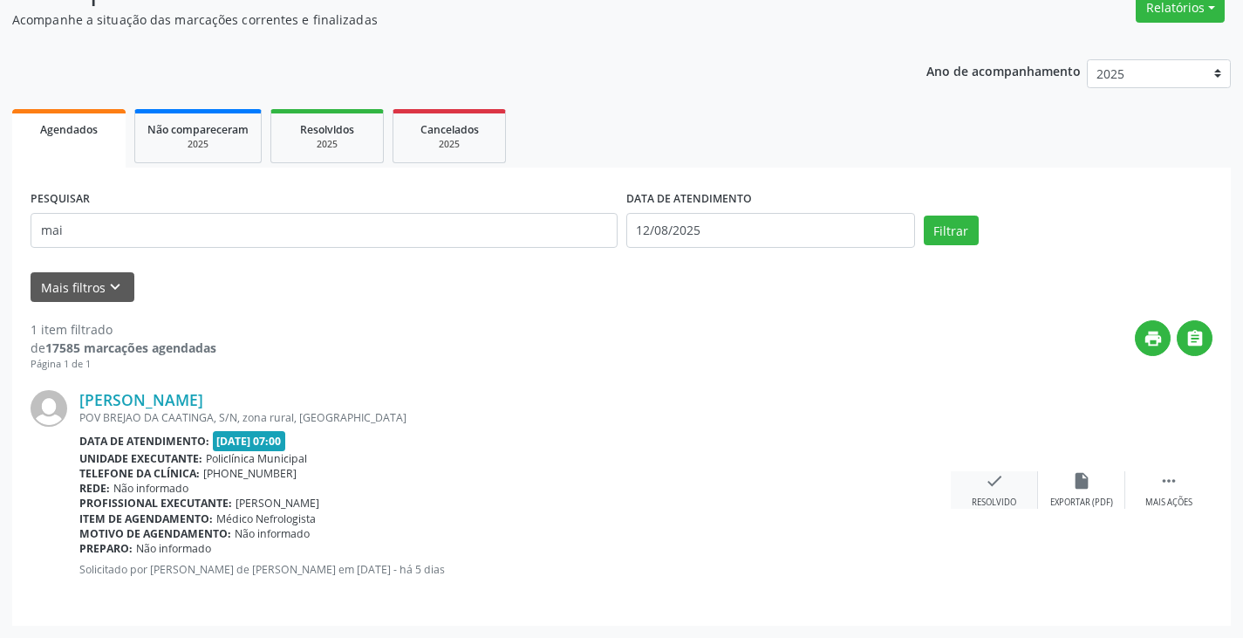
click at [985, 481] on icon "check" at bounding box center [994, 480] width 19 height 19
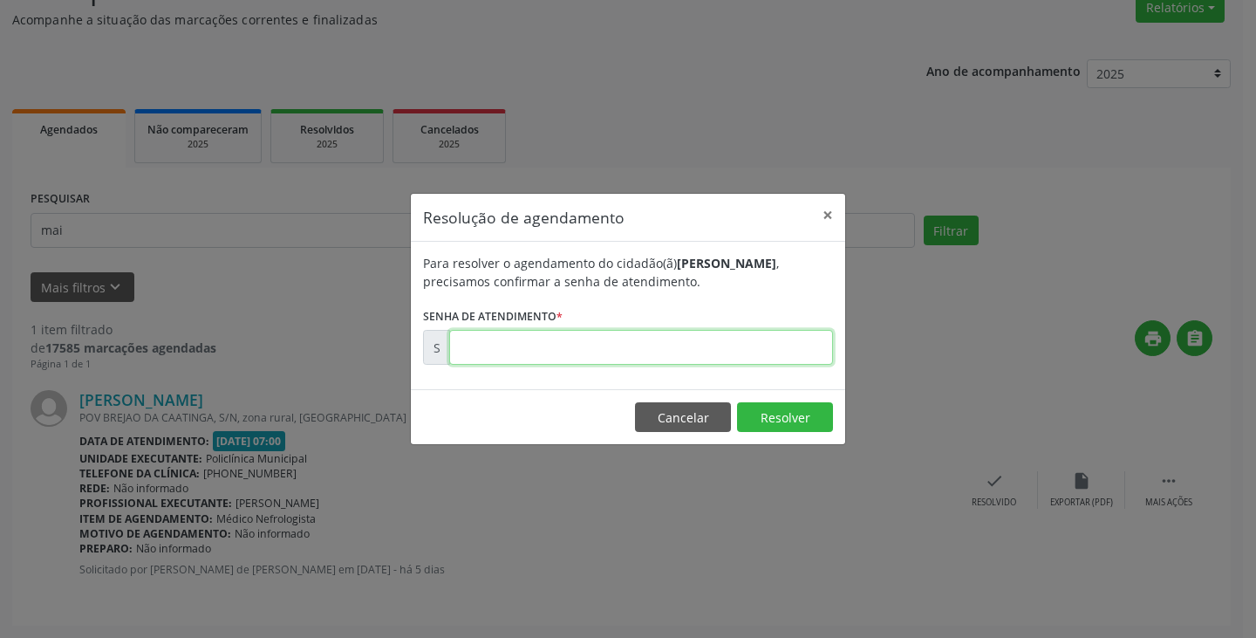
click at [688, 352] on input "text" at bounding box center [641, 347] width 384 height 35
type input "00170670"
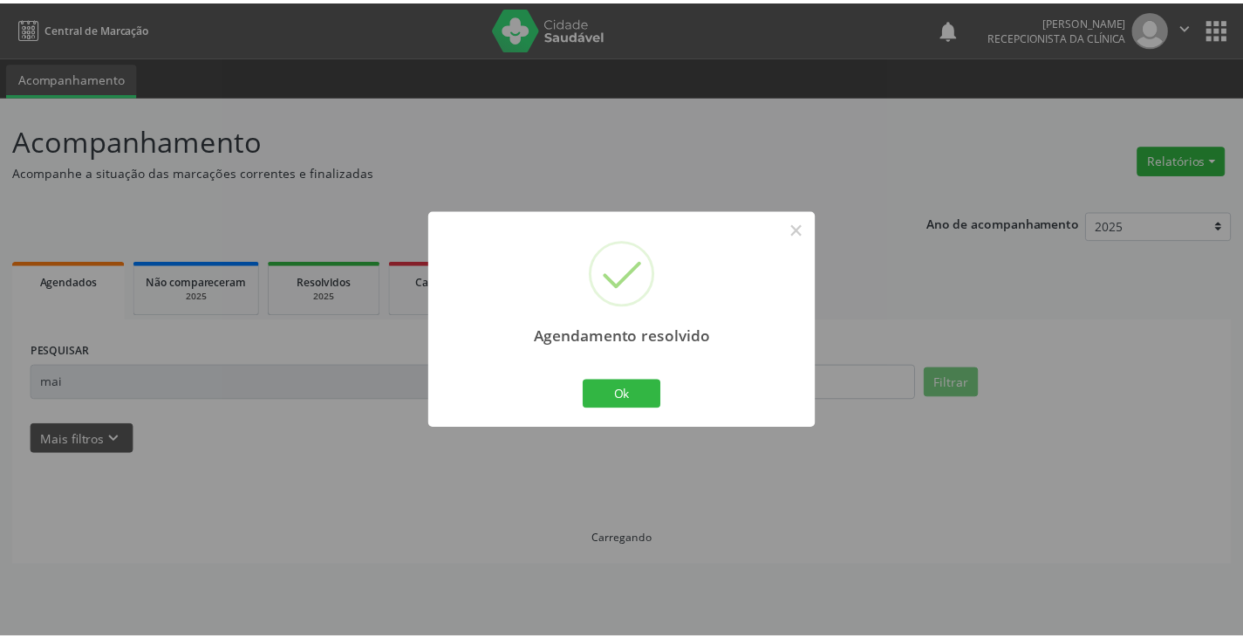
scroll to position [0, 0]
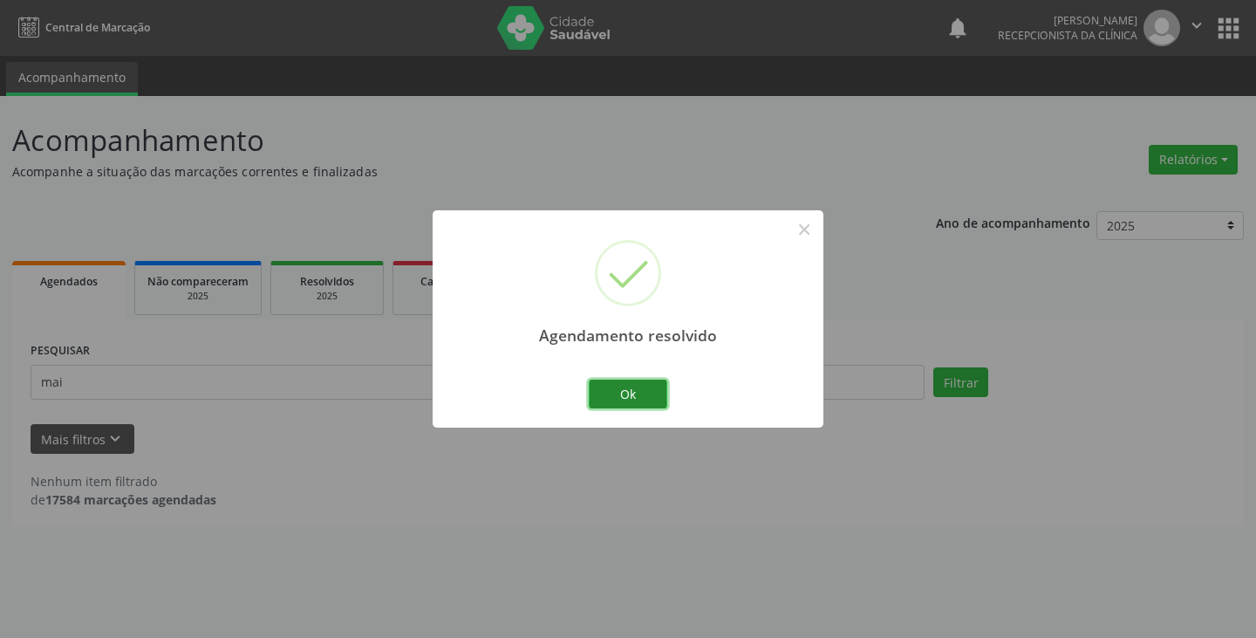
click at [647, 396] on button "Ok" at bounding box center [628, 395] width 79 height 30
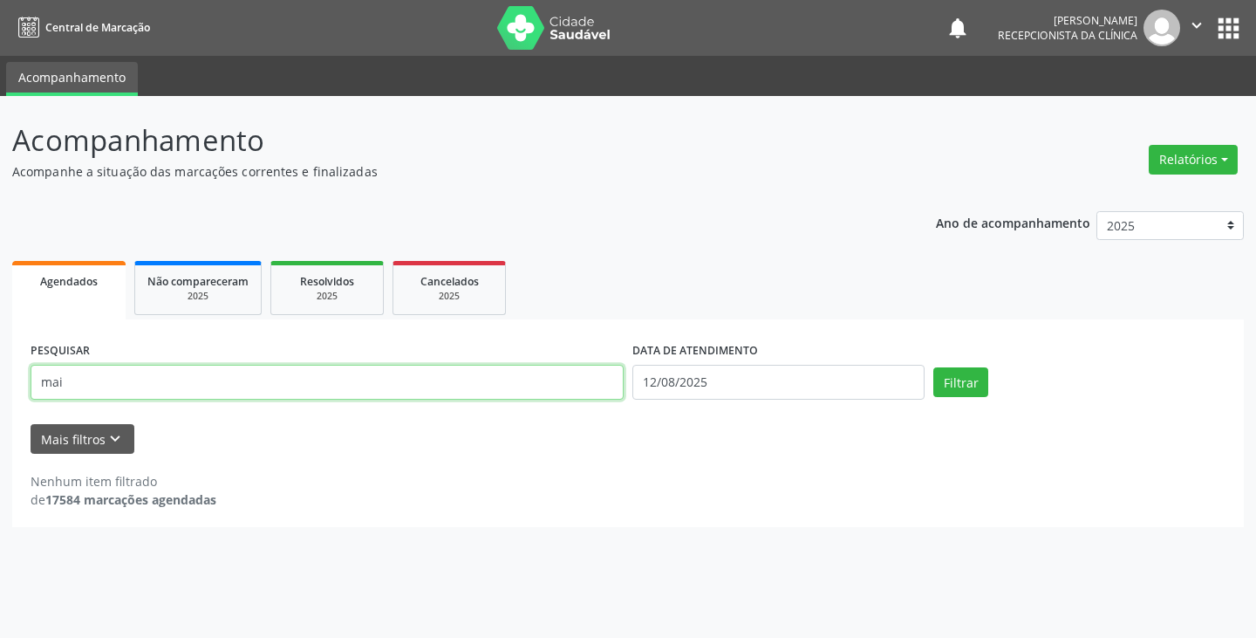
click at [479, 388] on input "mai" at bounding box center [327, 382] width 593 height 35
type input "m"
type input "[PERSON_NAME]"
click at [934, 367] on button "Filtrar" at bounding box center [961, 382] width 55 height 30
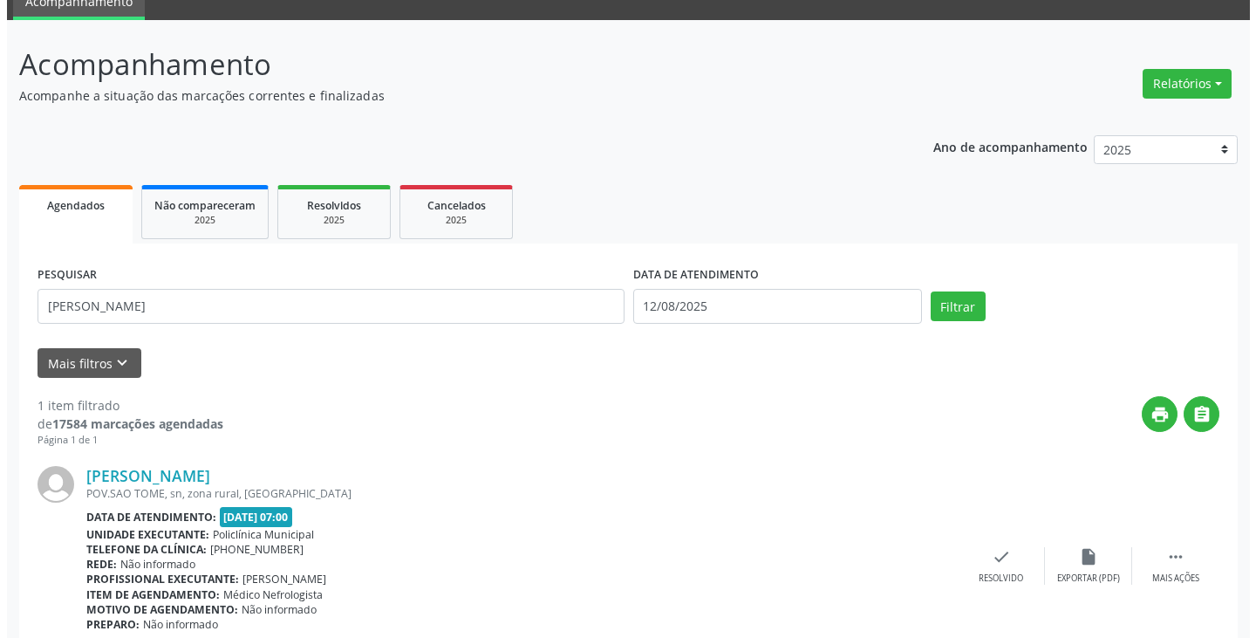
scroll to position [152, 0]
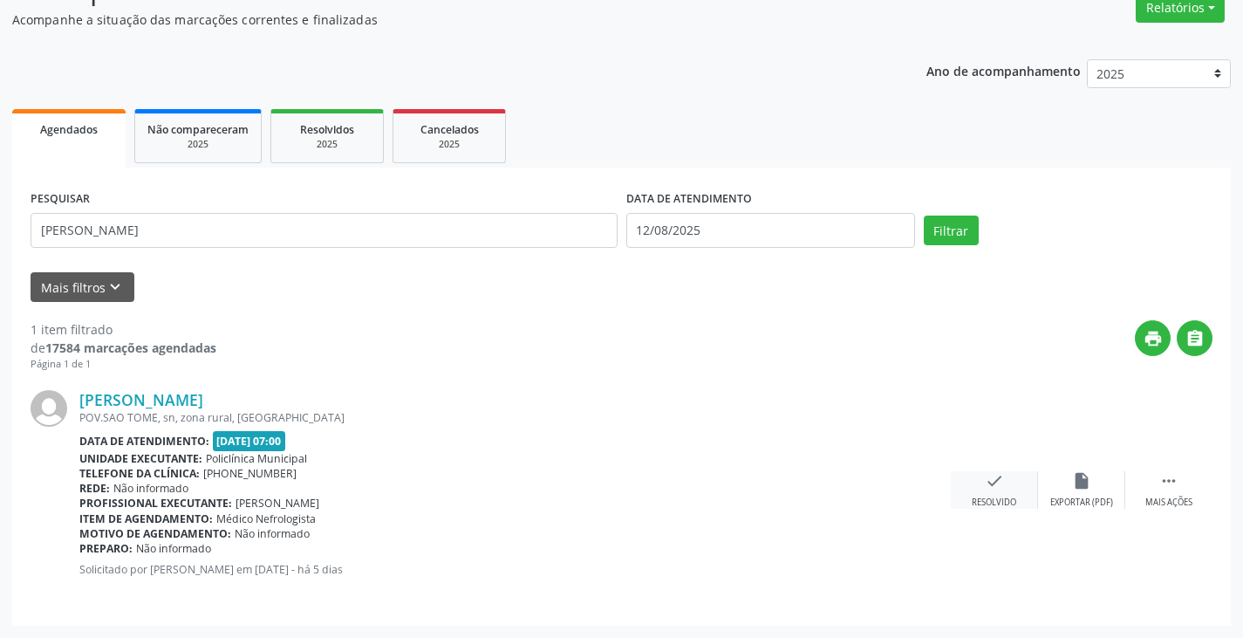
click at [983, 483] on div "check Resolvido" at bounding box center [994, 490] width 87 height 38
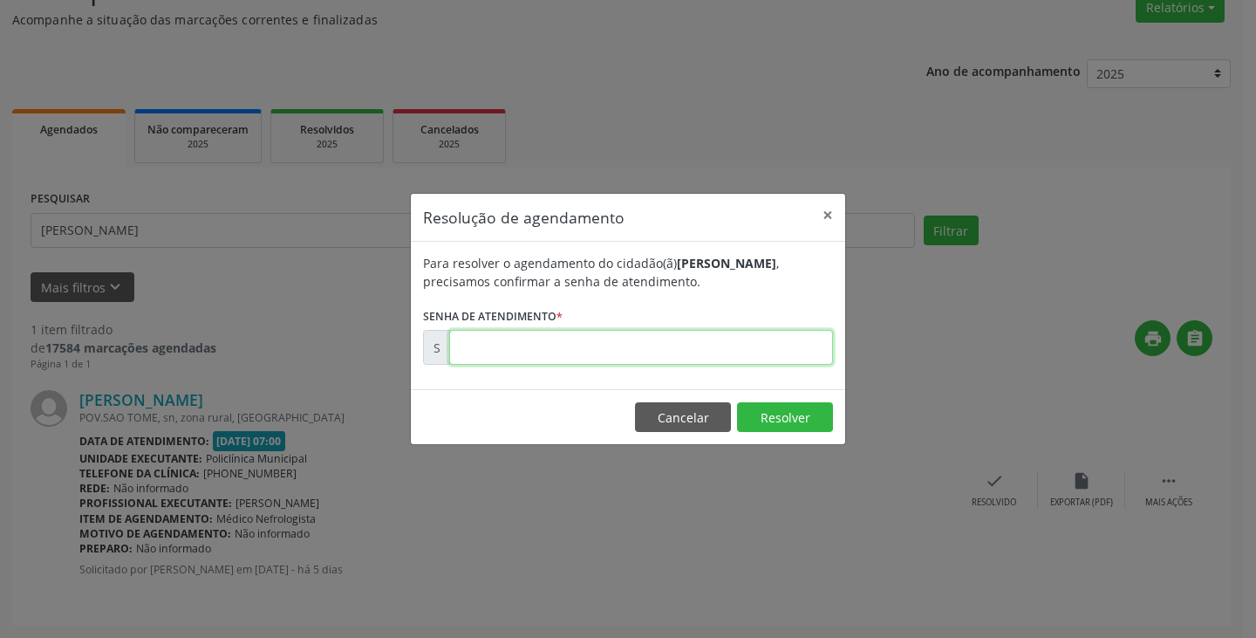
click at [732, 352] on input "text" at bounding box center [641, 347] width 384 height 35
type input "00170387"
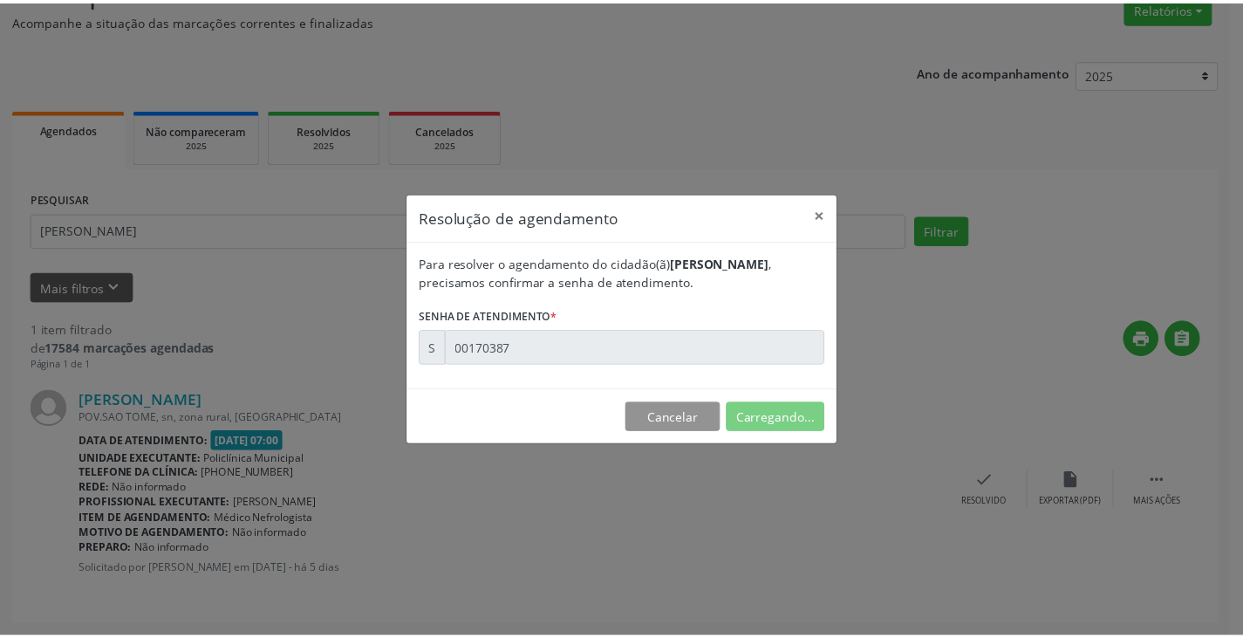
scroll to position [0, 0]
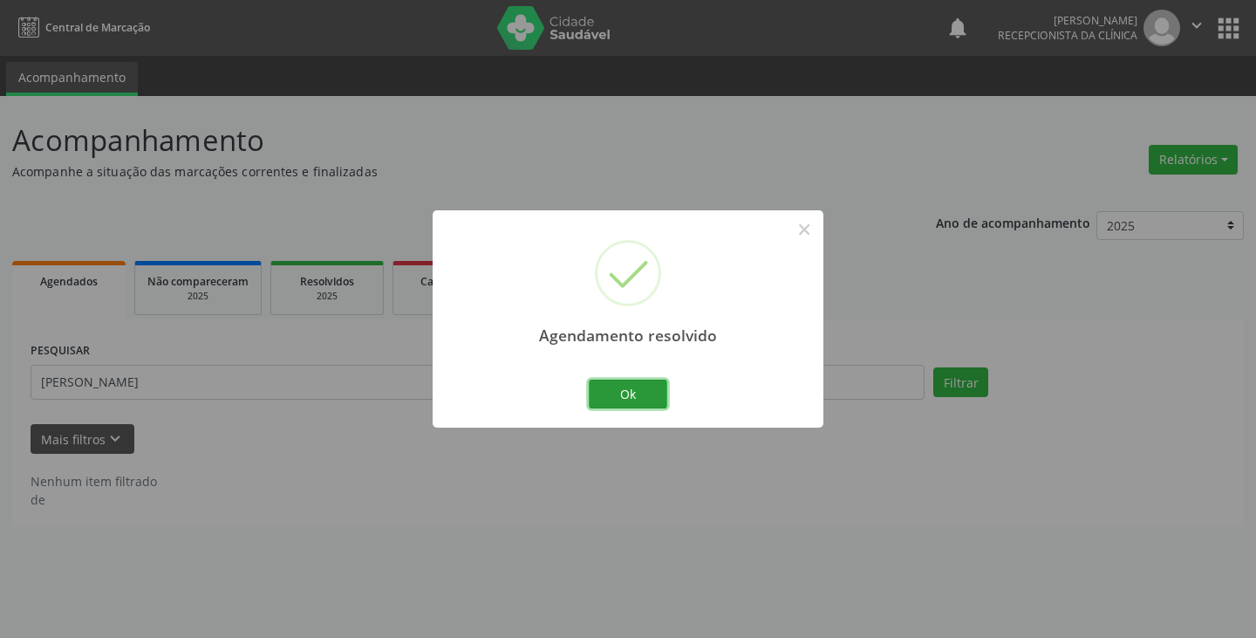
drag, startPoint x: 646, startPoint y: 381, endPoint x: 597, endPoint y: 390, distance: 49.6
click at [645, 382] on button "Ok" at bounding box center [628, 395] width 79 height 30
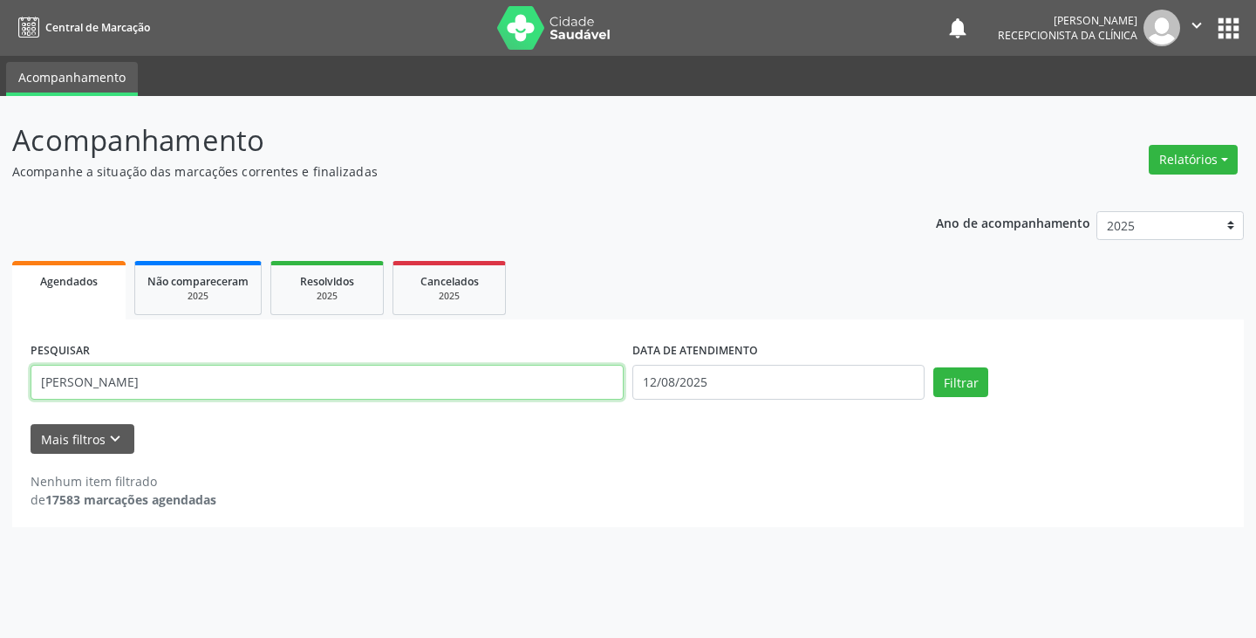
click at [595, 388] on input "[PERSON_NAME]" at bounding box center [327, 382] width 593 height 35
type input "i"
type input "simo"
click at [934, 367] on button "Filtrar" at bounding box center [961, 382] width 55 height 30
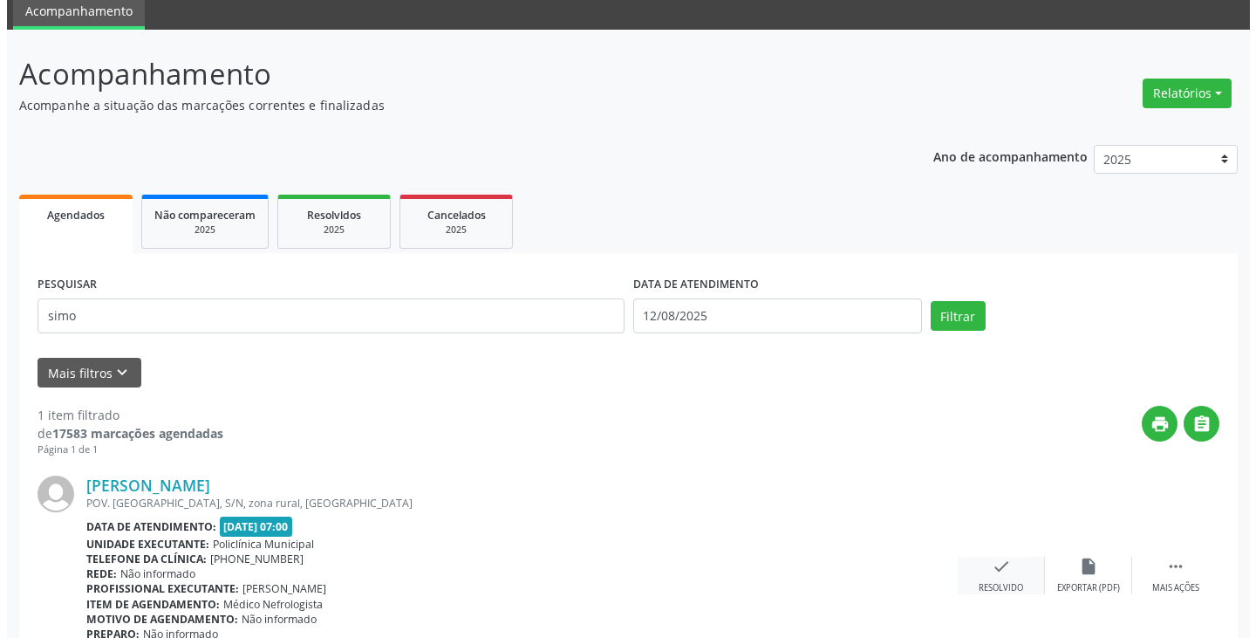
scroll to position [152, 0]
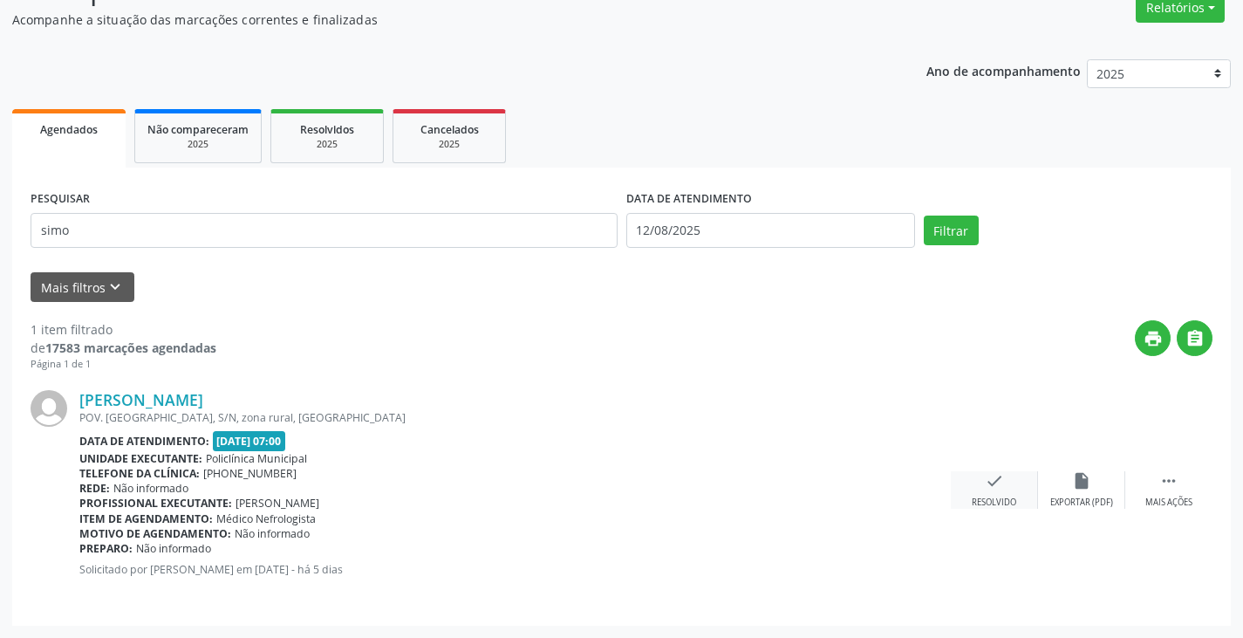
click at [989, 494] on div "check Resolvido" at bounding box center [994, 490] width 87 height 38
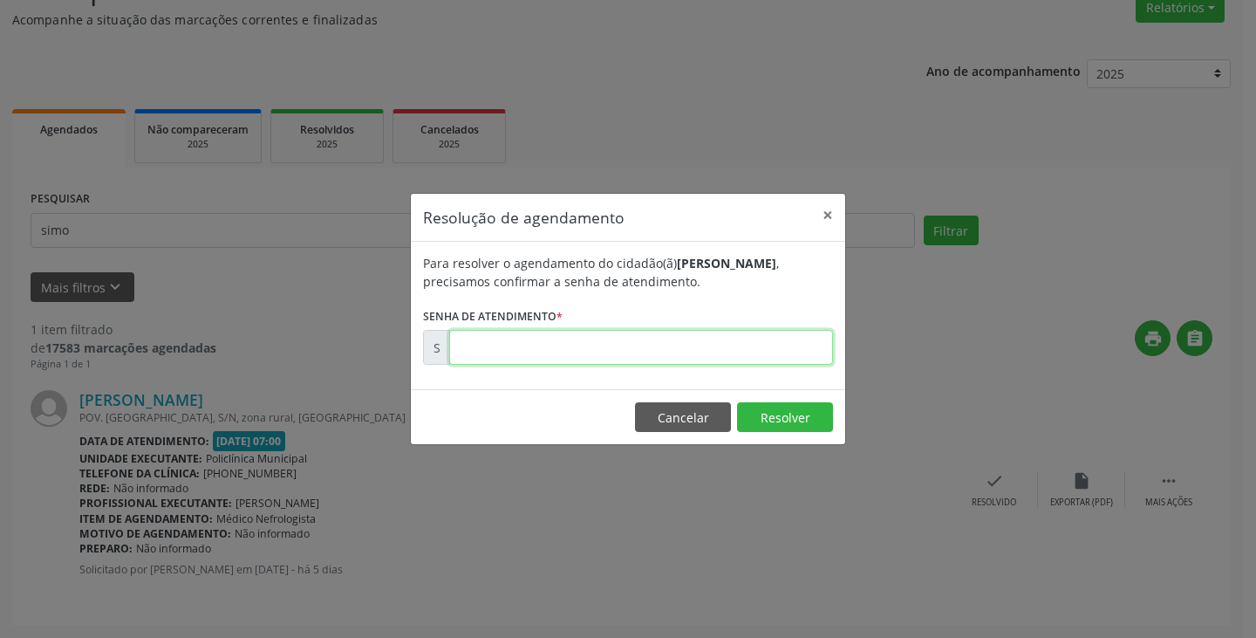
click at [782, 351] on input "text" at bounding box center [641, 347] width 384 height 35
type input "00170520"
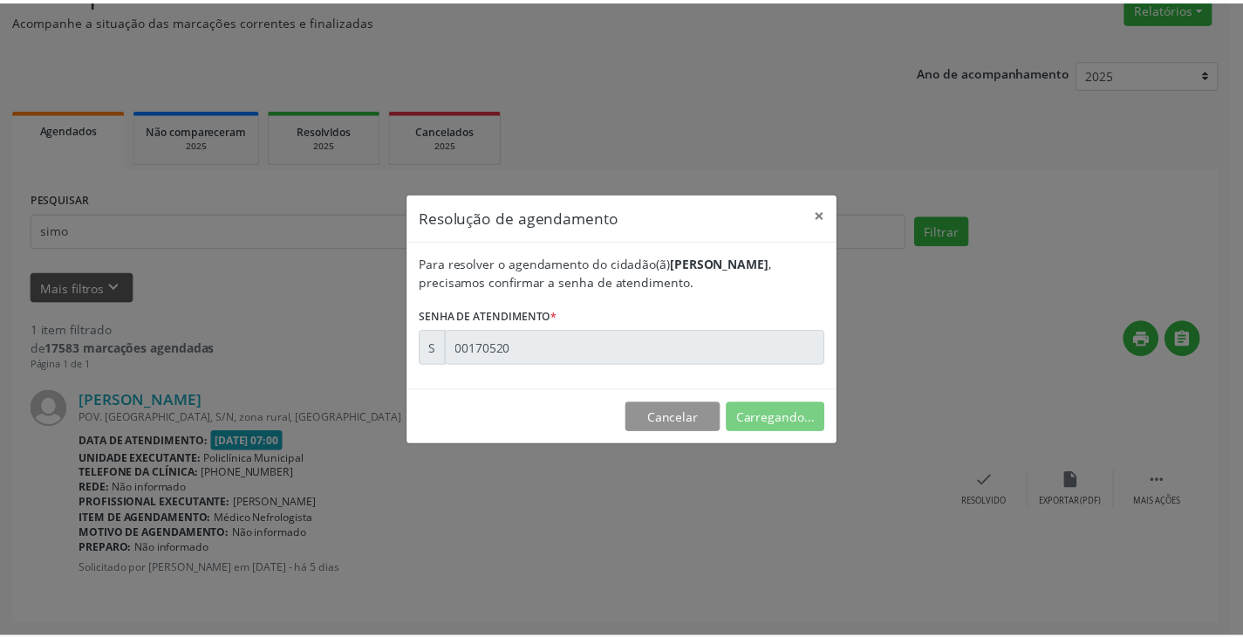
scroll to position [0, 0]
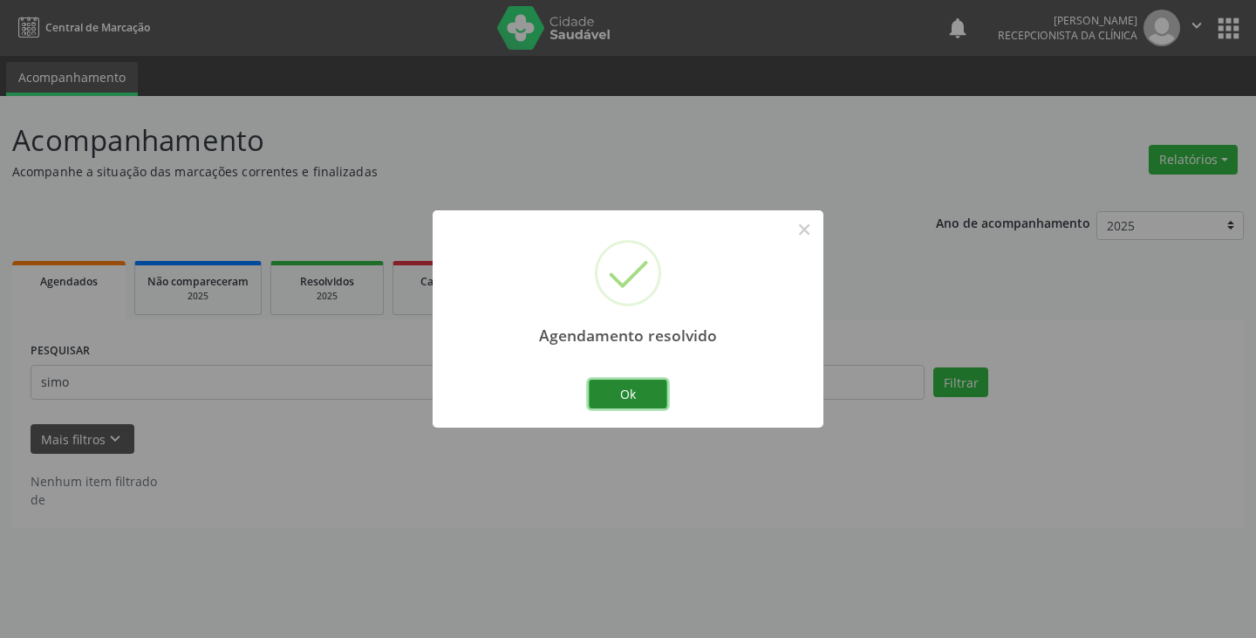
click at [640, 387] on button "Ok" at bounding box center [628, 395] width 79 height 30
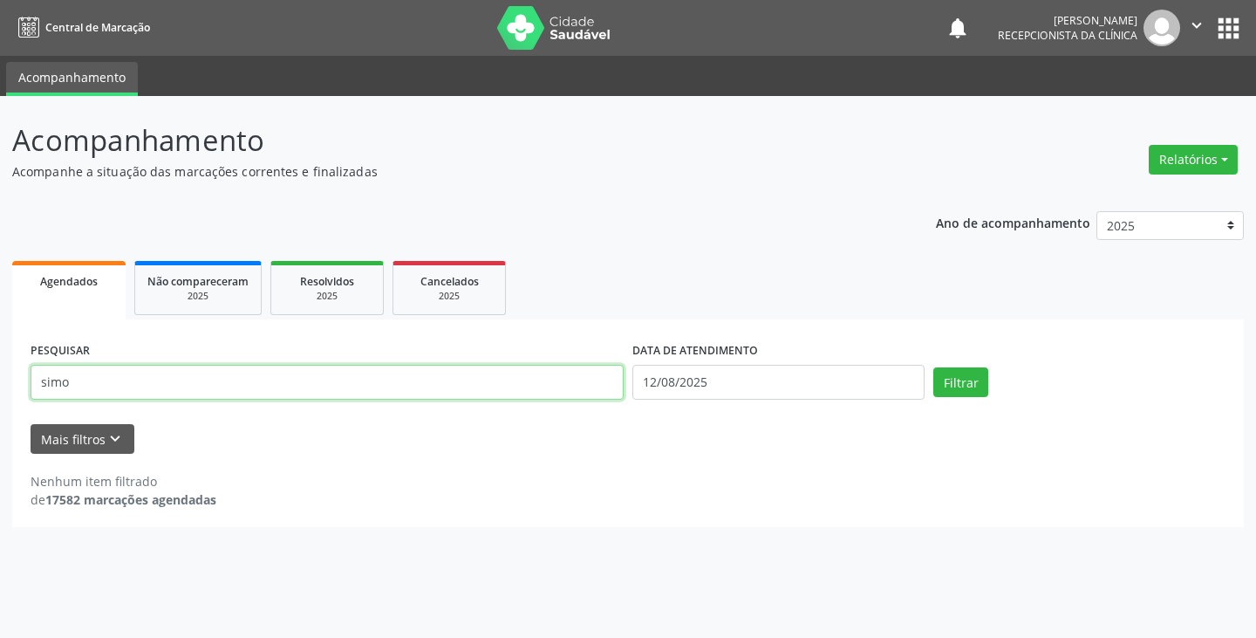
click at [613, 381] on input "simo" at bounding box center [327, 382] width 593 height 35
type input "s"
type input "marie"
click at [934, 367] on button "Filtrar" at bounding box center [961, 382] width 55 height 30
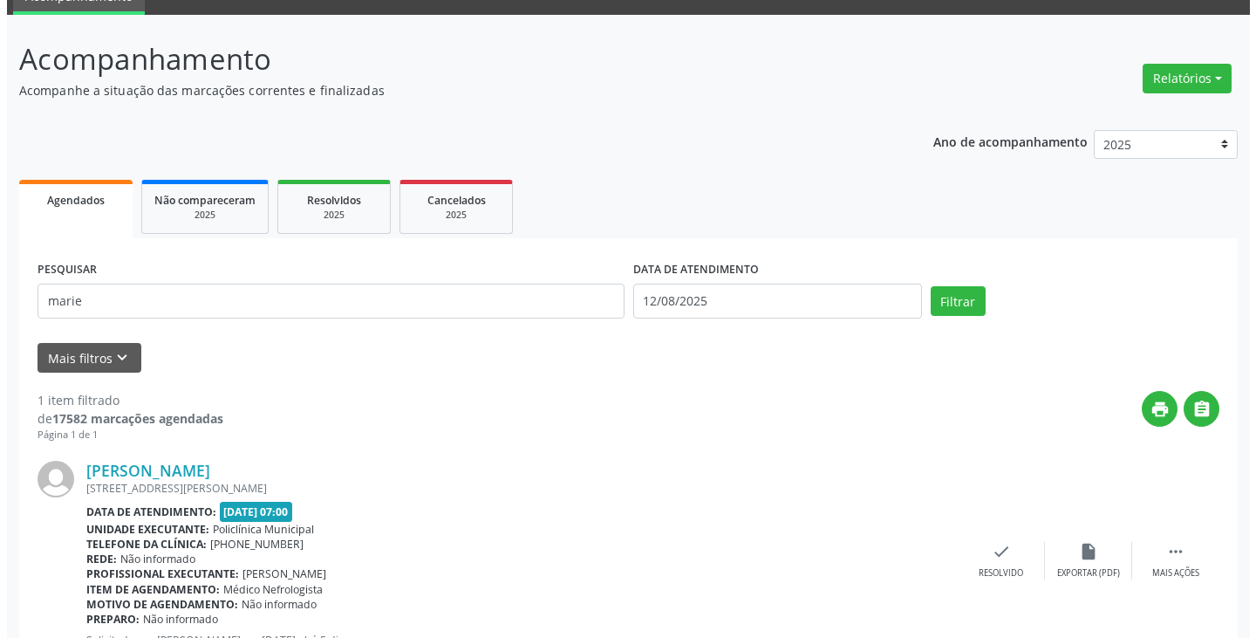
scroll to position [152, 0]
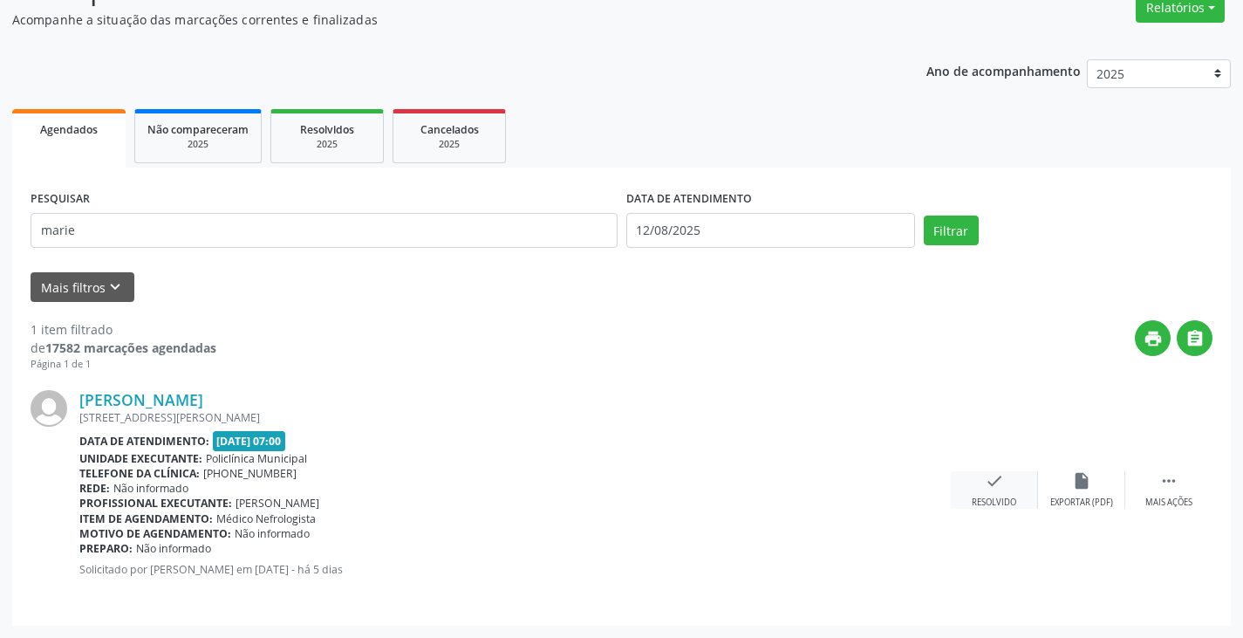
click at [985, 476] on icon "check" at bounding box center [994, 480] width 19 height 19
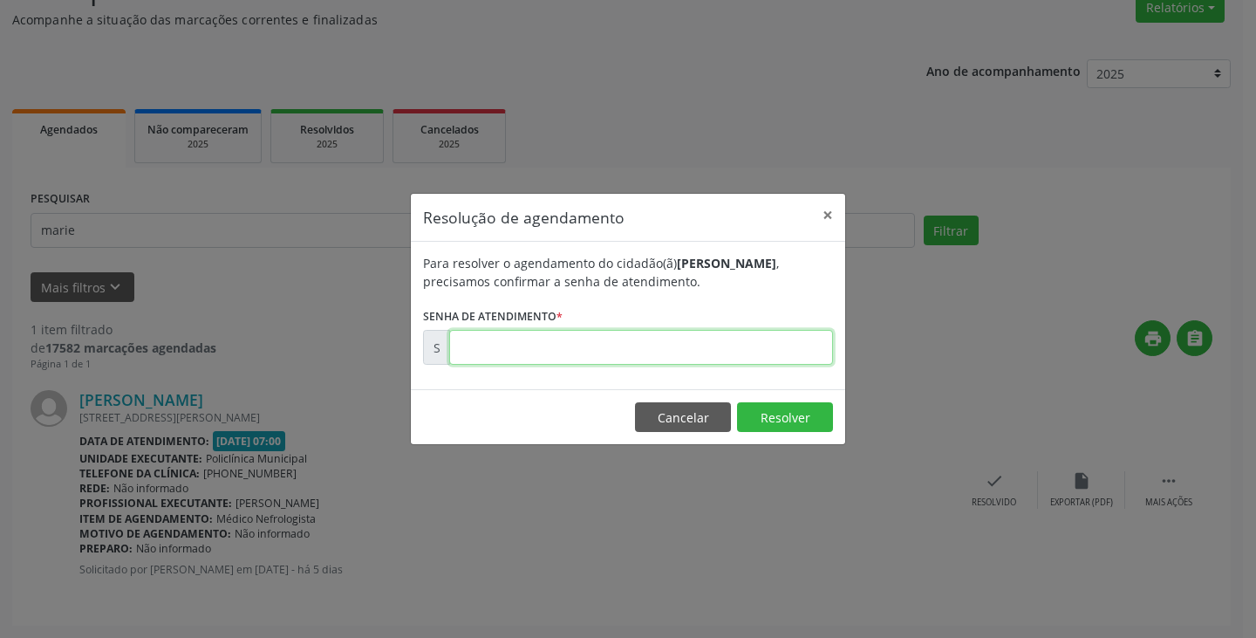
click at [748, 336] on input "text" at bounding box center [641, 347] width 384 height 35
type input "00170407"
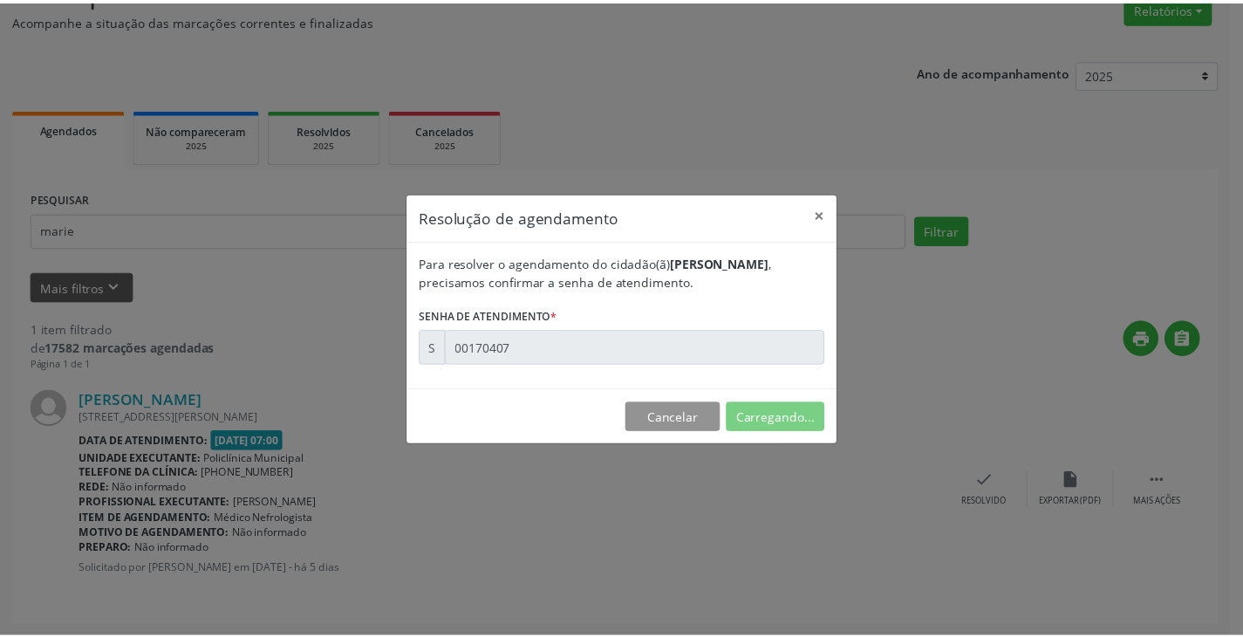
scroll to position [0, 0]
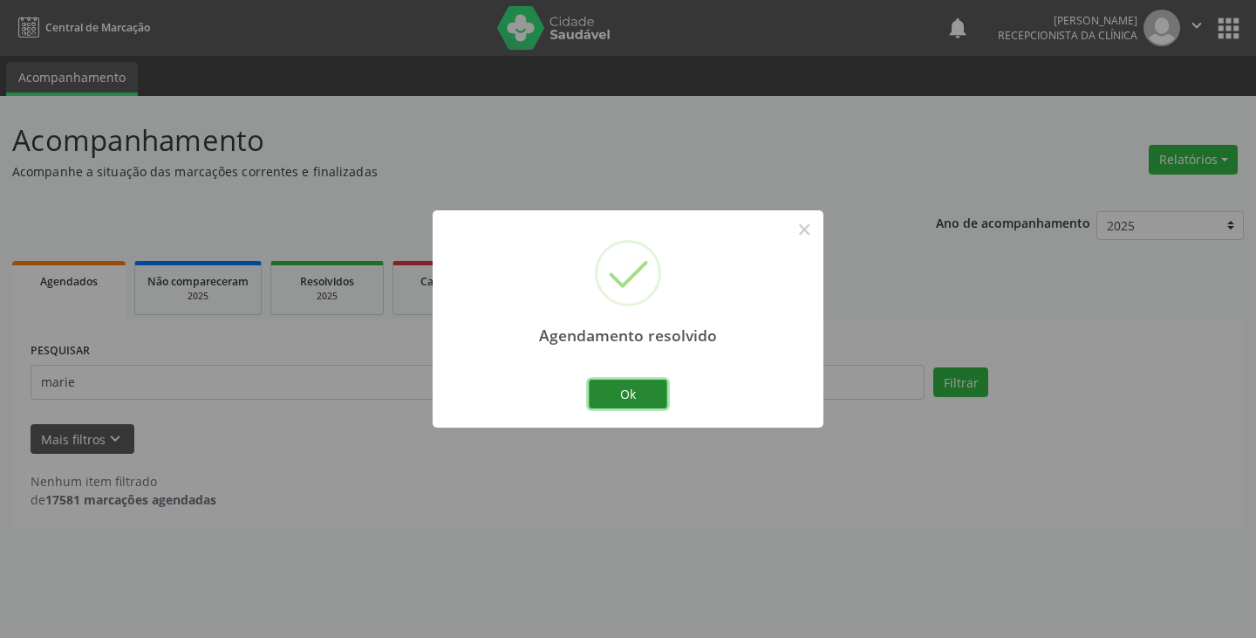
click at [634, 399] on button "Ok" at bounding box center [628, 395] width 79 height 30
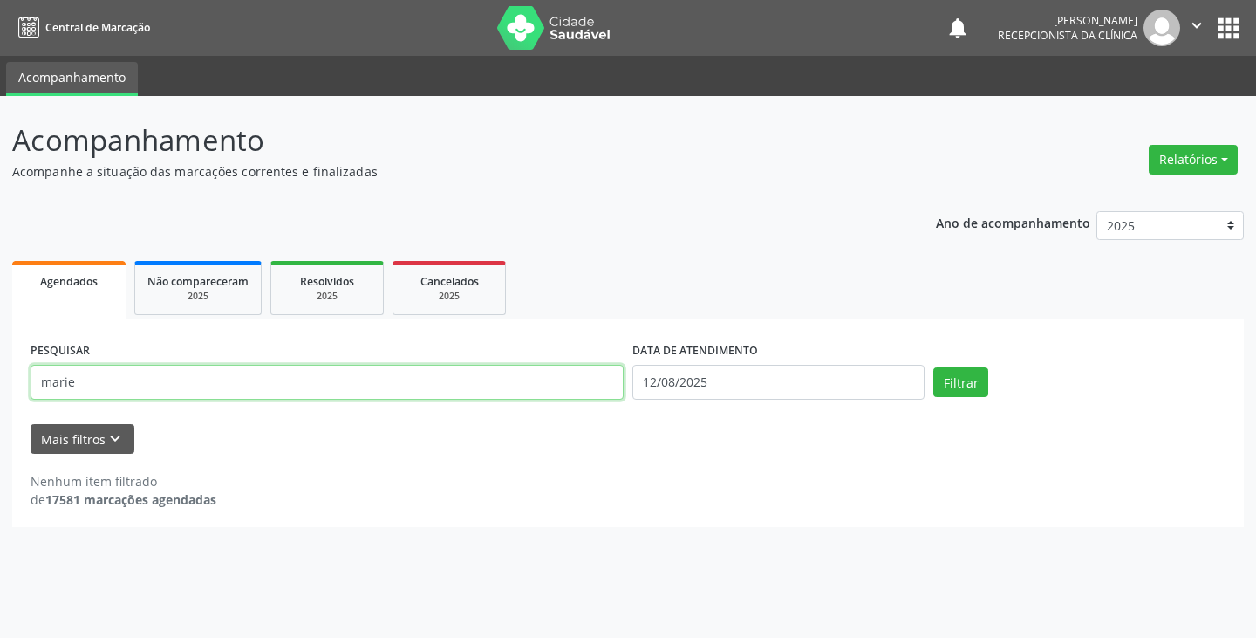
click at [494, 393] on input "marie" at bounding box center [327, 382] width 593 height 35
type input "m"
type input "[PERSON_NAME]"
click at [934, 367] on button "Filtrar" at bounding box center [961, 382] width 55 height 30
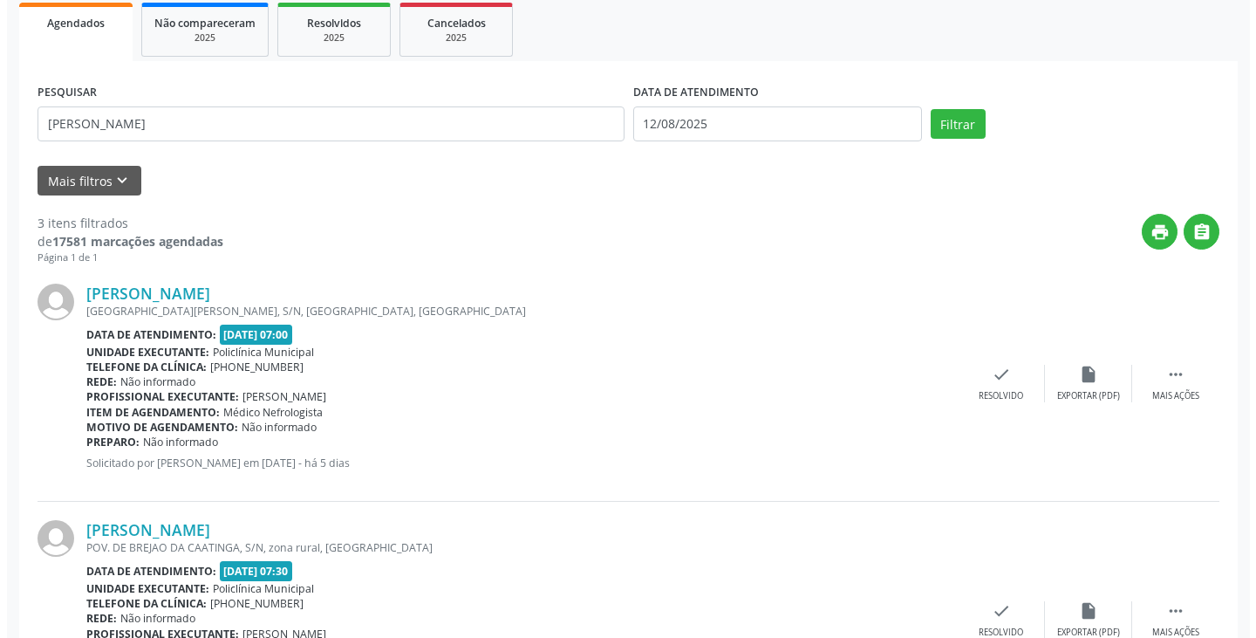
scroll to position [262, 0]
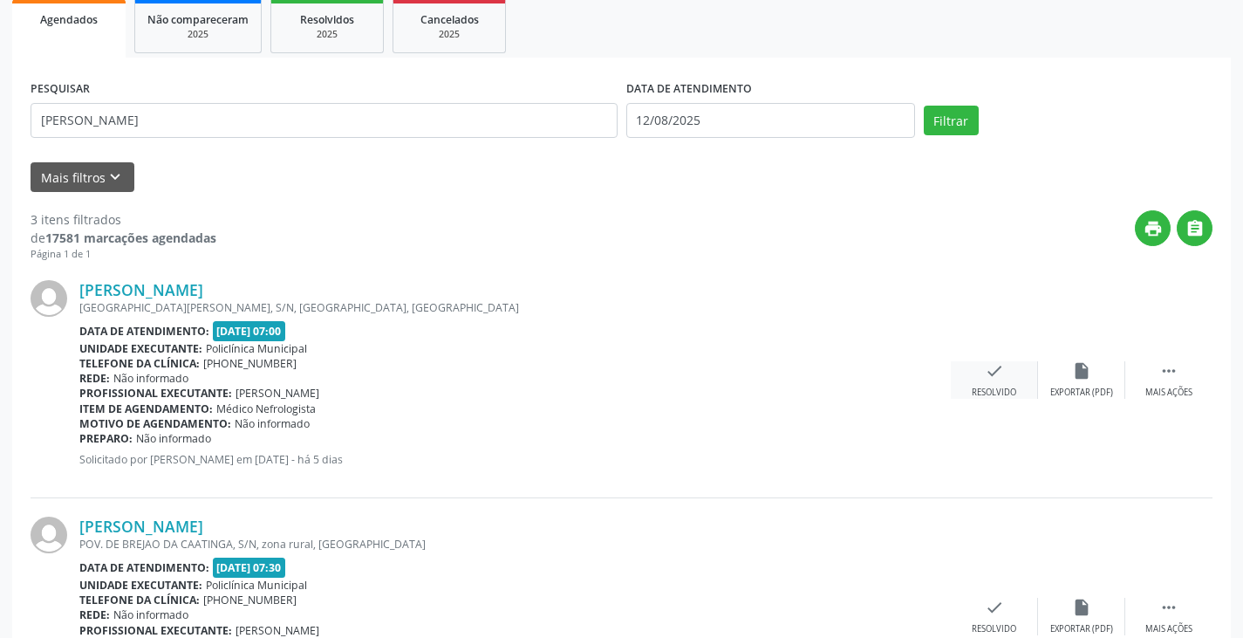
click at [1002, 381] on div "check Resolvido" at bounding box center [994, 380] width 87 height 38
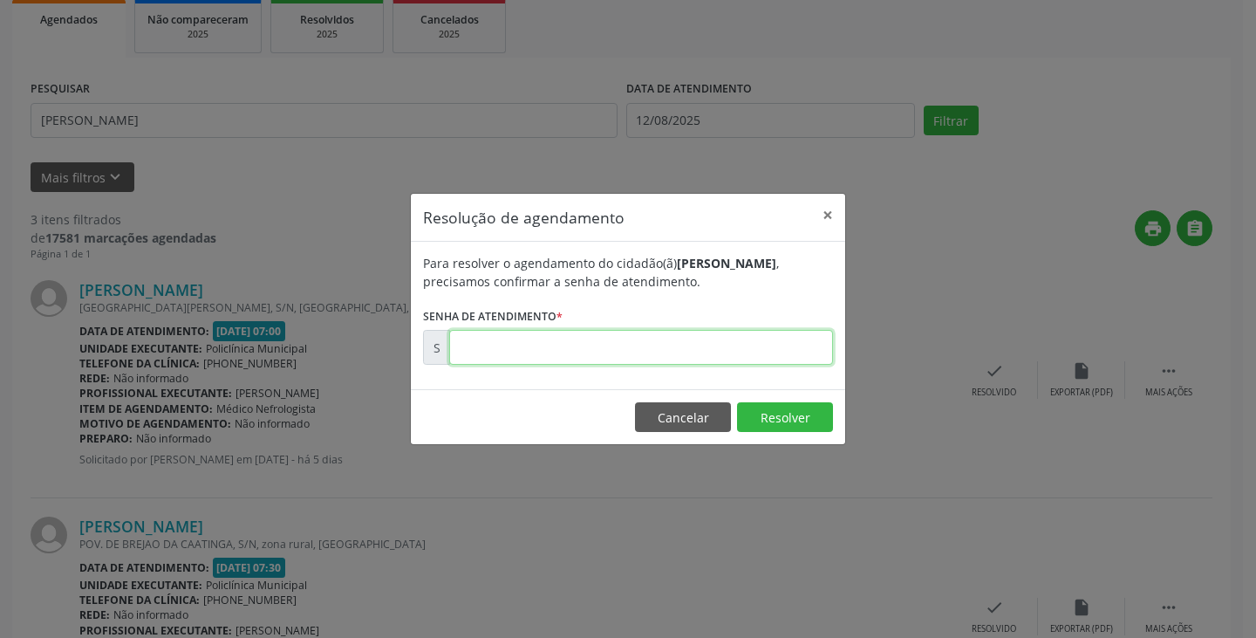
click at [767, 343] on input "text" at bounding box center [641, 347] width 384 height 35
type input "00170480"
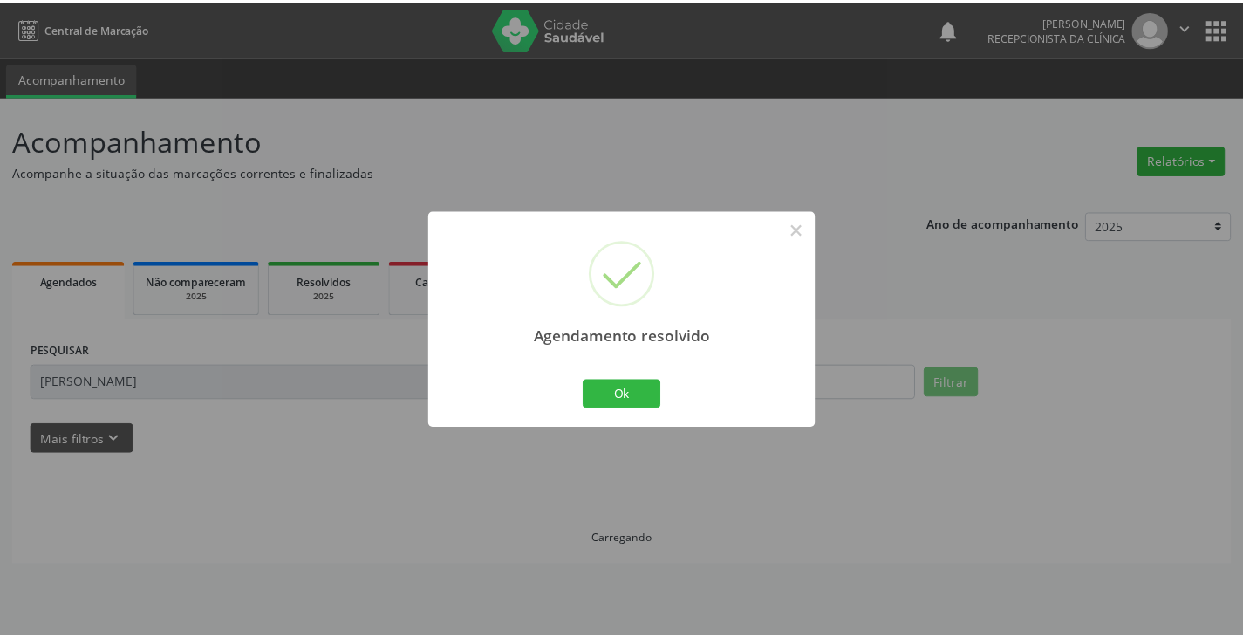
scroll to position [0, 0]
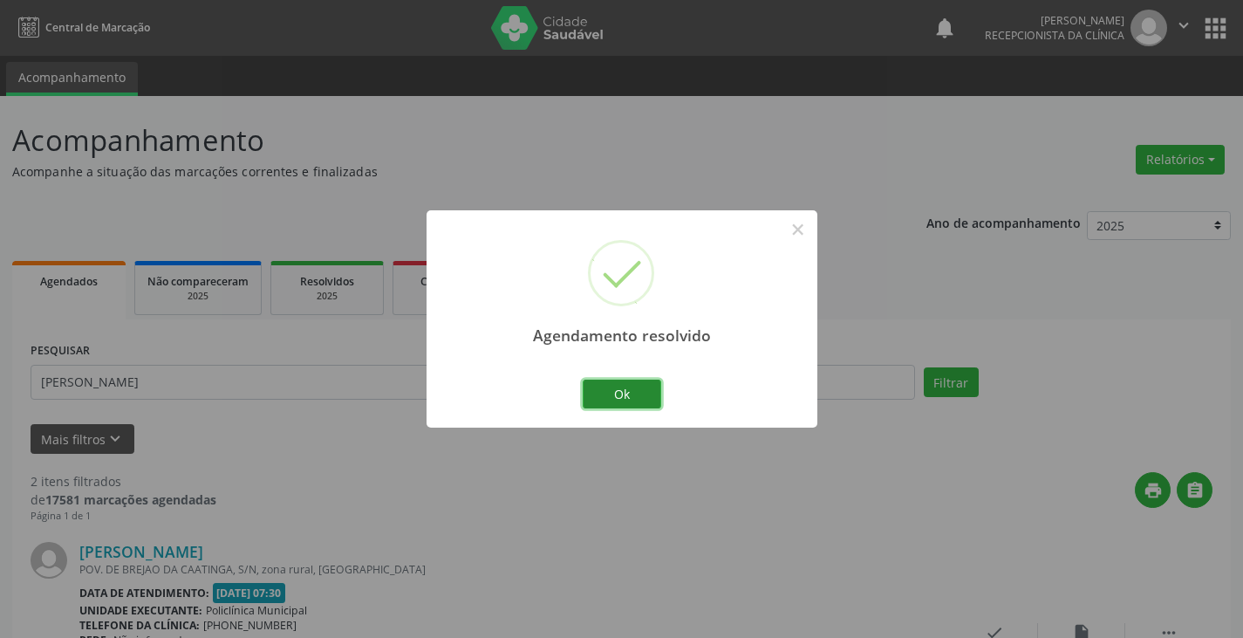
click at [612, 387] on button "Ok" at bounding box center [622, 395] width 79 height 30
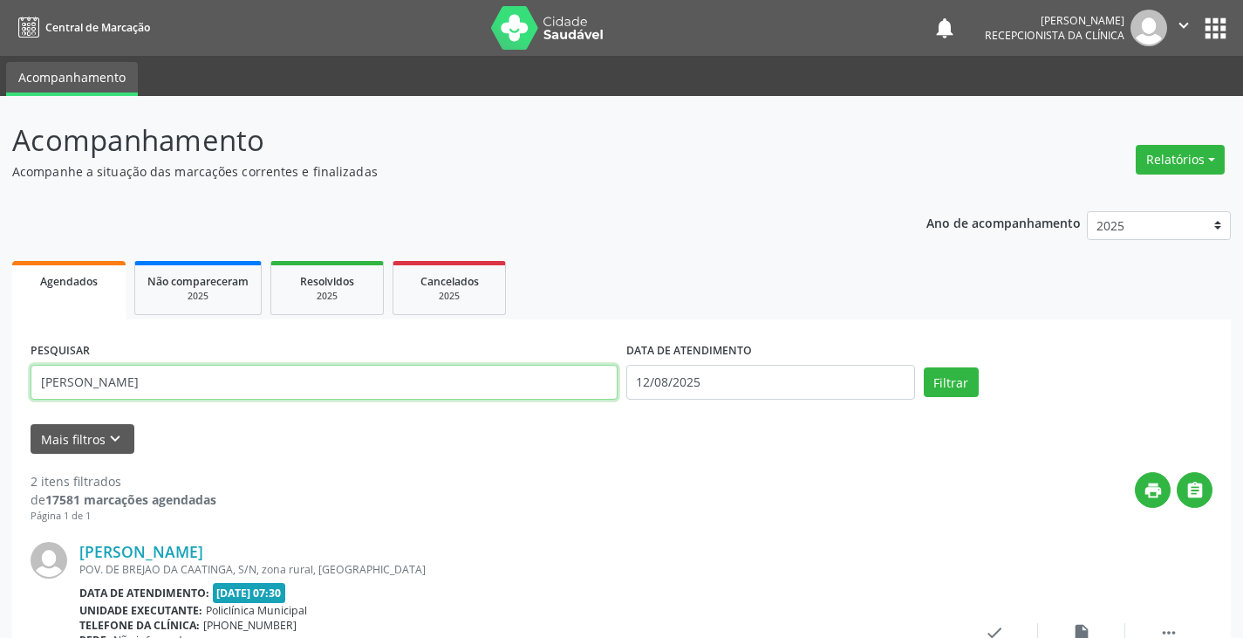
click at [511, 384] on input "[PERSON_NAME]" at bounding box center [324, 382] width 587 height 35
type input "e"
type input "[PERSON_NAME]"
click at [924, 367] on button "Filtrar" at bounding box center [951, 382] width 55 height 30
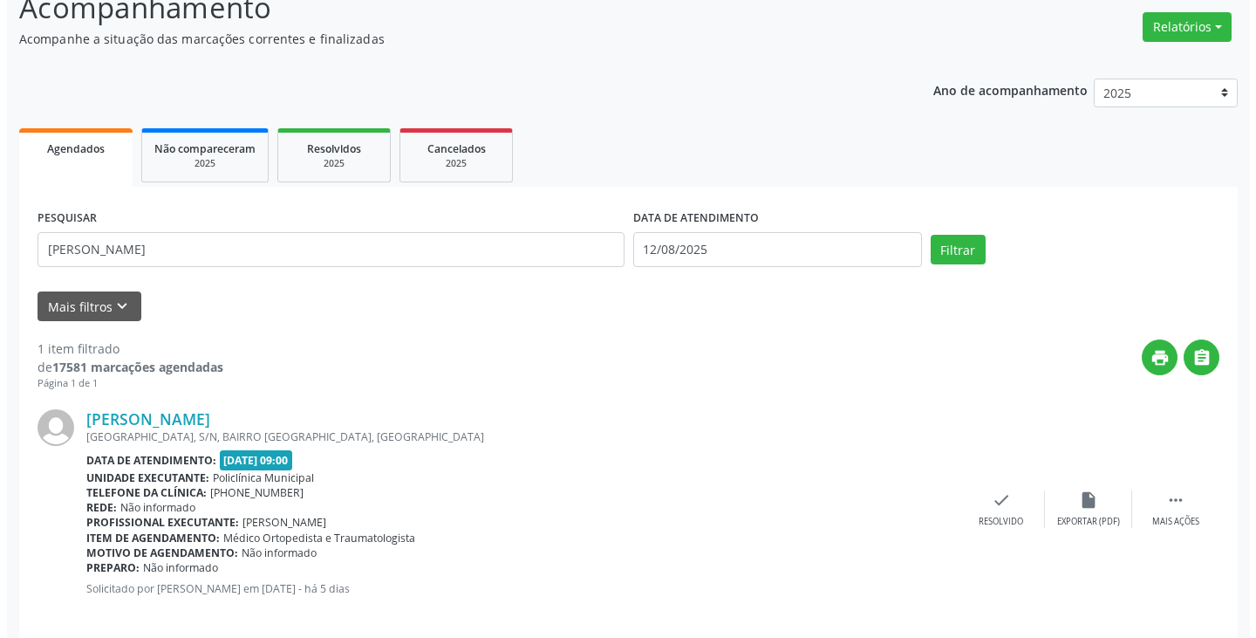
scroll to position [152, 0]
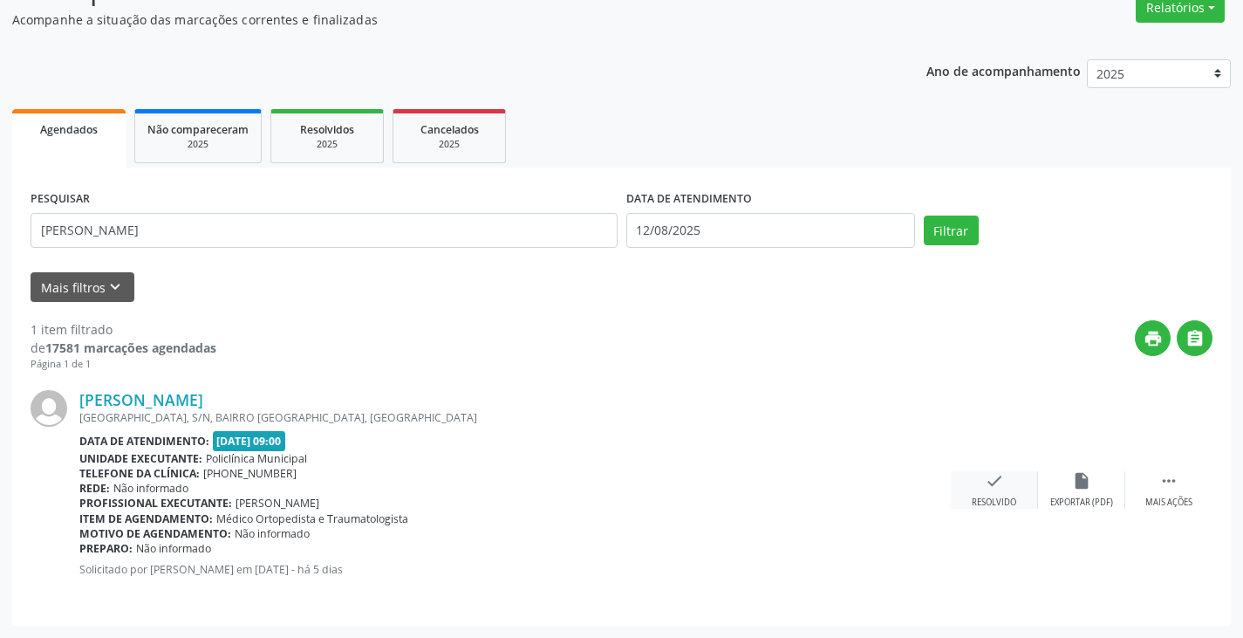
click at [997, 487] on icon "check" at bounding box center [994, 480] width 19 height 19
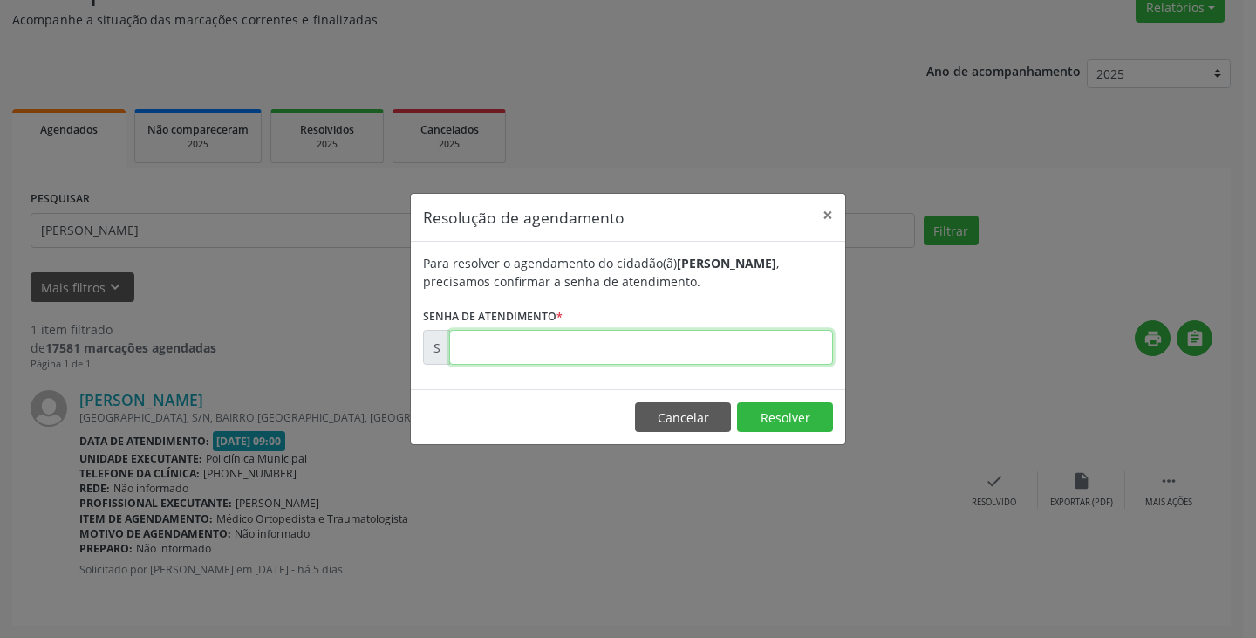
click at [696, 351] on input "text" at bounding box center [641, 347] width 384 height 35
type input "00170488"
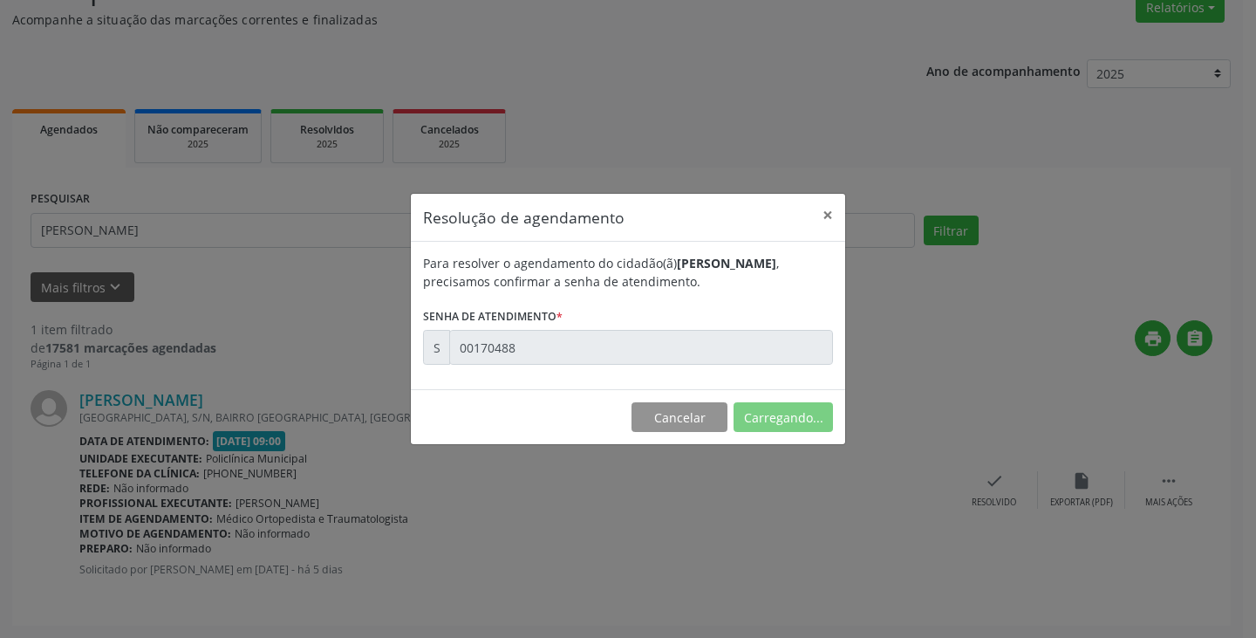
scroll to position [0, 0]
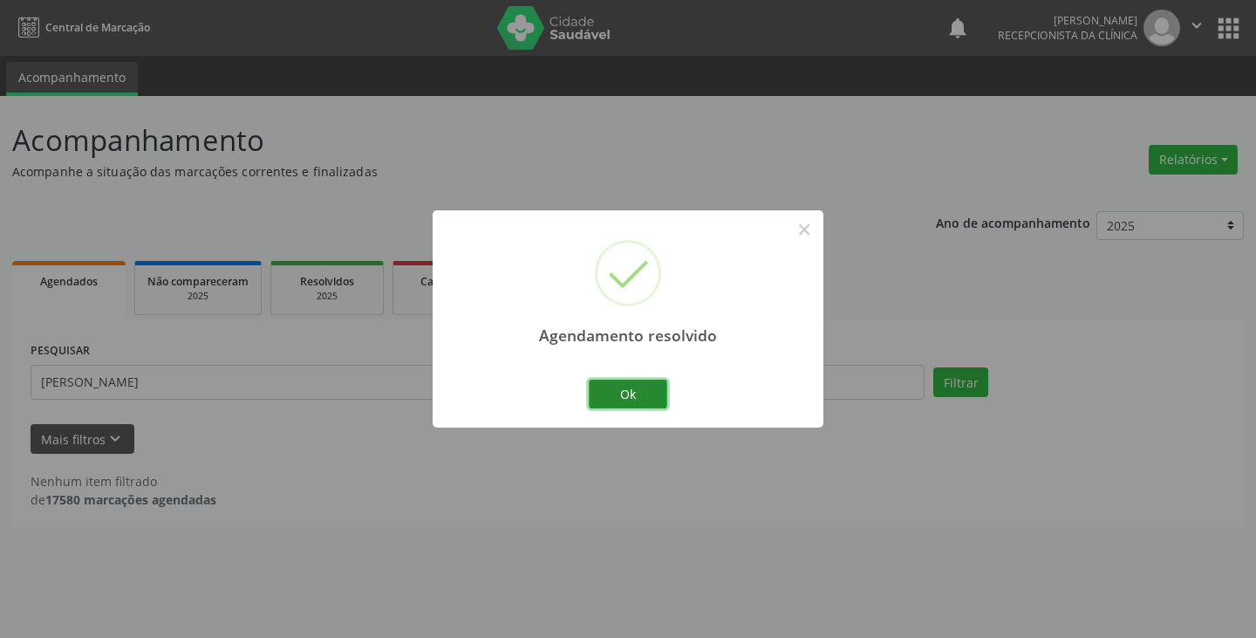
click at [645, 394] on button "Ok" at bounding box center [628, 395] width 79 height 30
